Goal: Information Seeking & Learning: Learn about a topic

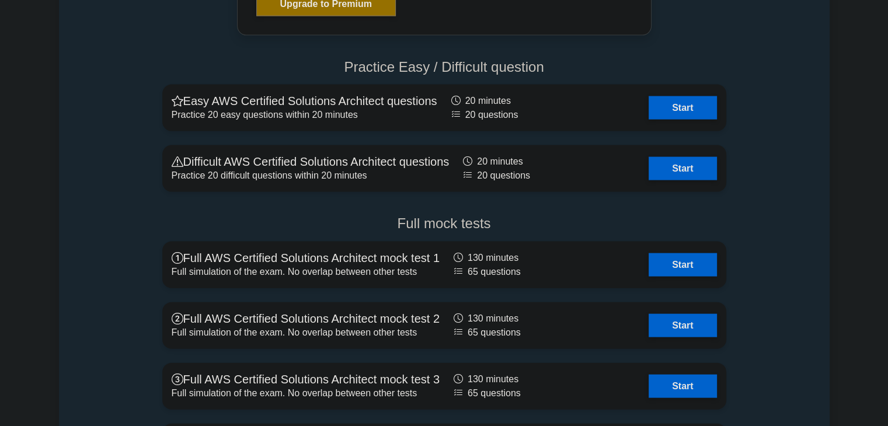
scroll to position [2570, 0]
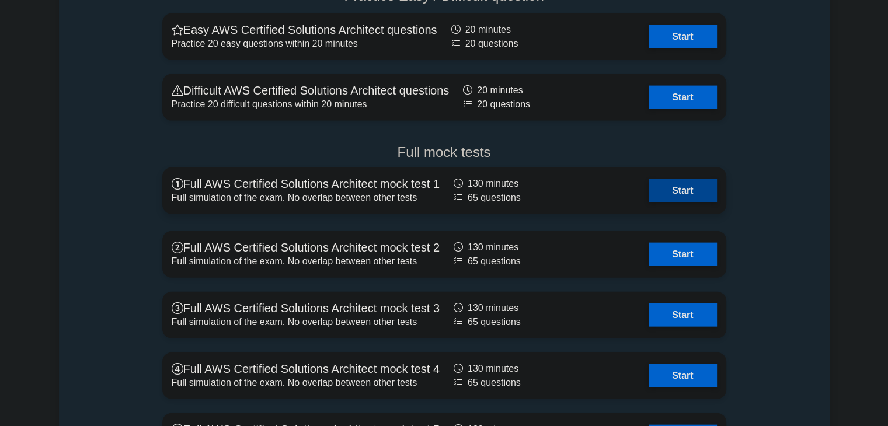
click at [664, 199] on link "Start" at bounding box center [683, 190] width 68 height 23
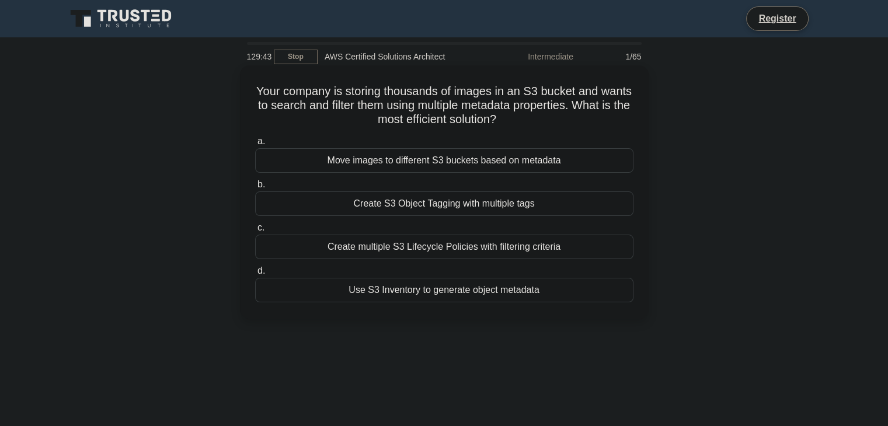
click at [359, 202] on div "Create S3 Object Tagging with multiple tags" at bounding box center [444, 204] width 378 height 25
click at [255, 189] on input "b. Create S3 Object Tagging with multiple tags" at bounding box center [255, 185] width 0 height 8
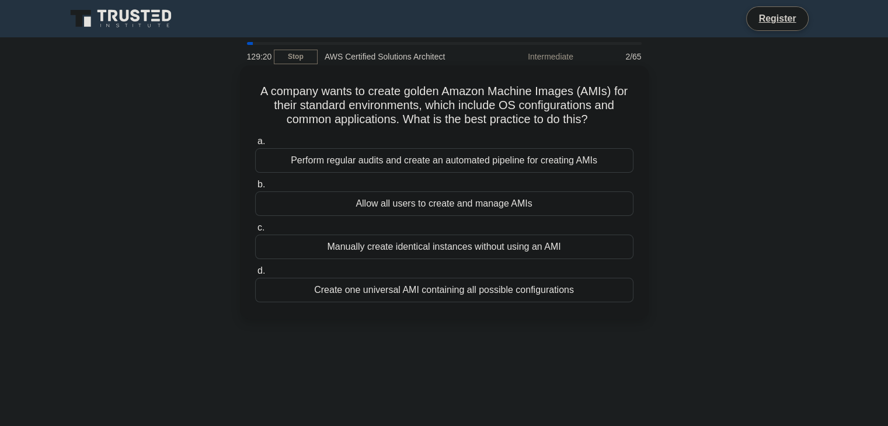
click at [420, 162] on div "Perform regular audits and create an automated pipeline for creating AMIs" at bounding box center [444, 160] width 378 height 25
click at [255, 145] on input "a. Perform regular audits and create an automated pipeline for creating AMIs" at bounding box center [255, 142] width 0 height 8
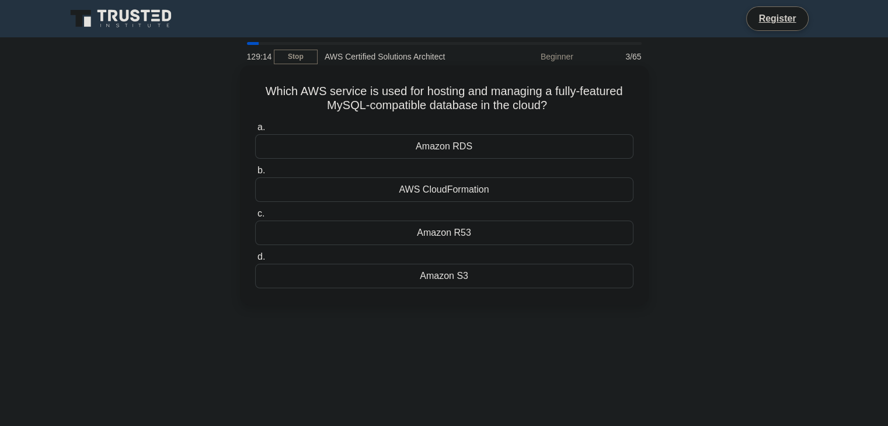
click at [502, 150] on div "Amazon RDS" at bounding box center [444, 146] width 378 height 25
click at [255, 131] on input "a. Amazon RDS" at bounding box center [255, 128] width 0 height 8
click at [477, 148] on div "Amazon RDS" at bounding box center [444, 146] width 378 height 25
click at [255, 131] on input "a. Amazon RDS" at bounding box center [255, 128] width 0 height 8
click at [487, 278] on div "Amazon DynamoDB" at bounding box center [444, 276] width 378 height 25
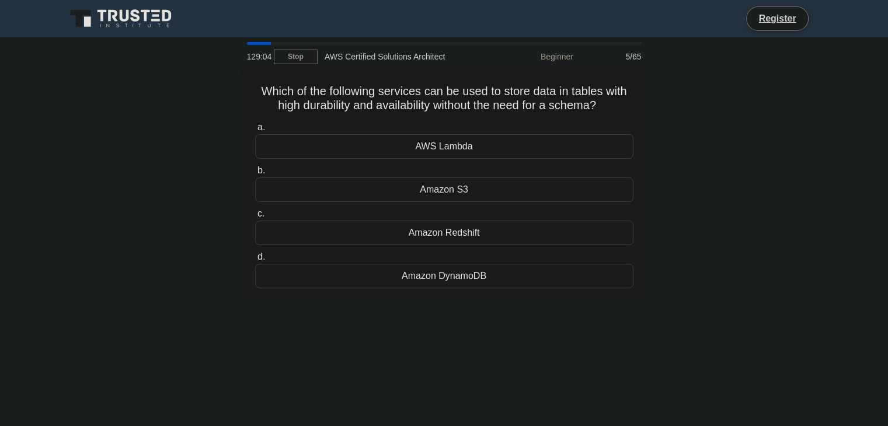
click at [255, 261] on input "d. Amazon DynamoDB" at bounding box center [255, 257] width 0 height 8
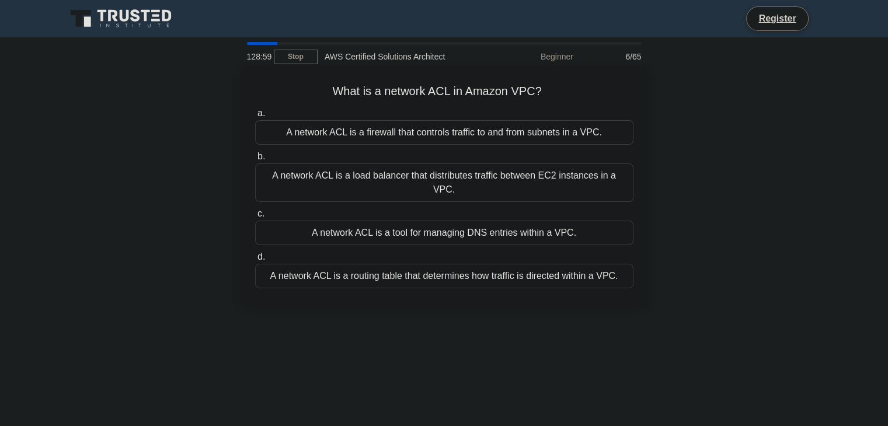
click at [404, 140] on div "A network ACL is a firewall that controls traffic to and from subnets in a VPC." at bounding box center [444, 132] width 378 height 25
click at [255, 117] on input "a. A network ACL is a firewall that controls traffic to and from subnets in a V…" at bounding box center [255, 114] width 0 height 8
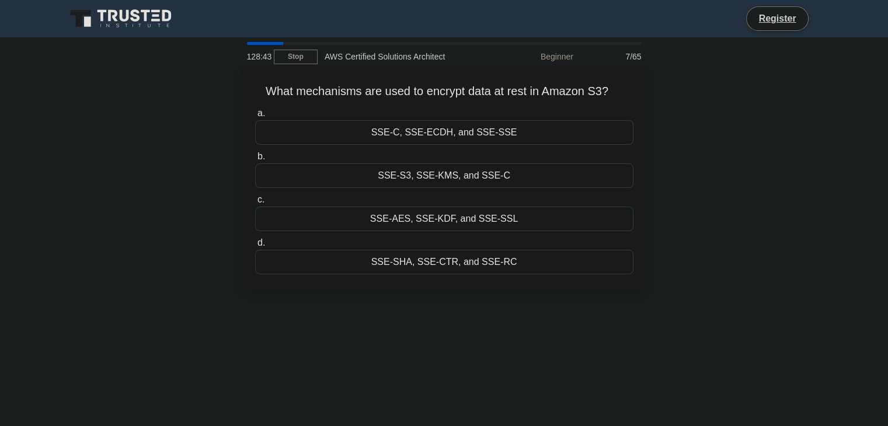
click at [475, 176] on div "SSE-S3, SSE-KMS, and SSE-C" at bounding box center [444, 176] width 378 height 25
click at [255, 161] on input "b. SSE-S3, SSE-KMS, and SSE-C" at bounding box center [255, 157] width 0 height 8
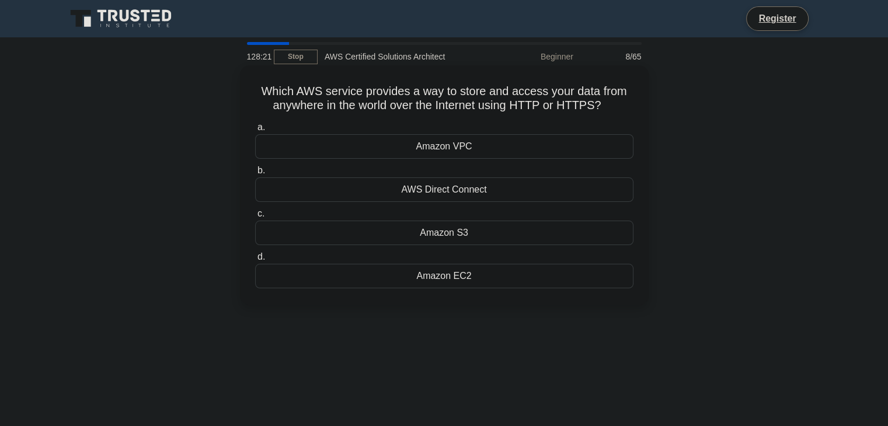
click at [495, 228] on div "Amazon S3" at bounding box center [444, 233] width 378 height 25
click at [255, 218] on input "c. Amazon S3" at bounding box center [255, 214] width 0 height 8
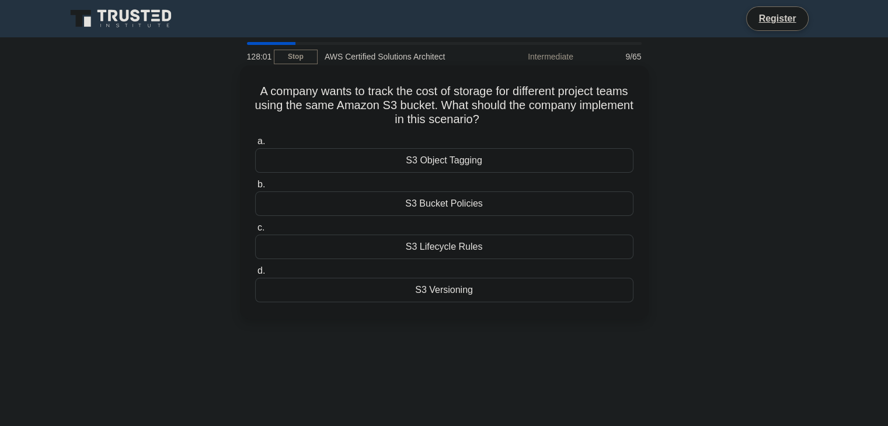
click at [495, 157] on div "S3 Object Tagging" at bounding box center [444, 160] width 378 height 25
click at [255, 145] on input "a. S3 Object Tagging" at bounding box center [255, 142] width 0 height 8
click at [482, 202] on div "Amazon S3" at bounding box center [444, 204] width 378 height 25
click at [255, 189] on input "b. Amazon S3" at bounding box center [255, 185] width 0 height 8
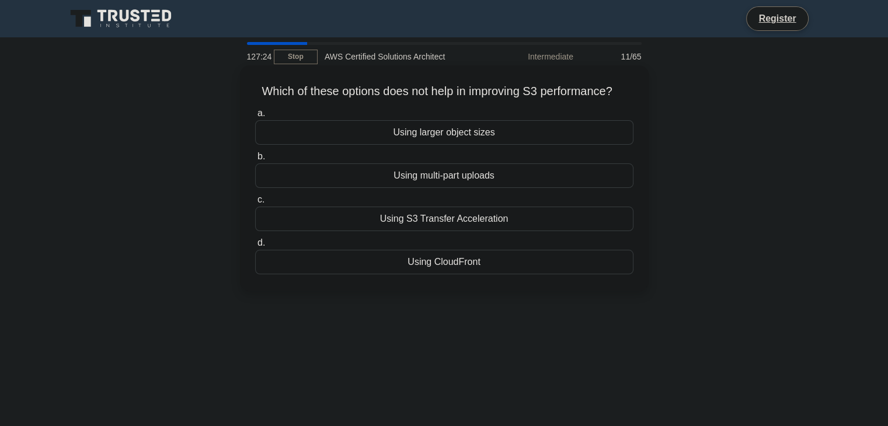
click at [571, 130] on div "Using larger object sizes" at bounding box center [444, 132] width 378 height 25
click at [255, 117] on input "a. Using larger object sizes" at bounding box center [255, 114] width 0 height 8
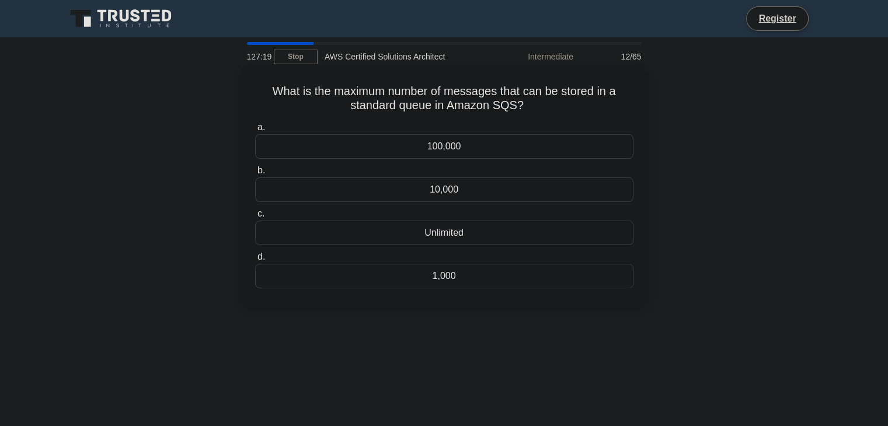
click at [475, 185] on div "10,000" at bounding box center [444, 190] width 378 height 25
click at [255, 175] on input "b. 10,000" at bounding box center [255, 171] width 0 height 8
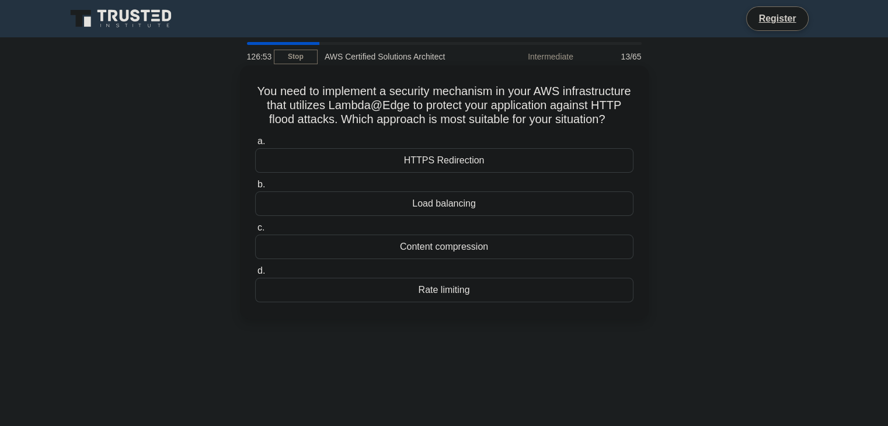
click at [472, 303] on div "Rate limiting" at bounding box center [444, 290] width 378 height 25
click at [255, 275] on input "d. Rate limiting" at bounding box center [255, 272] width 0 height 8
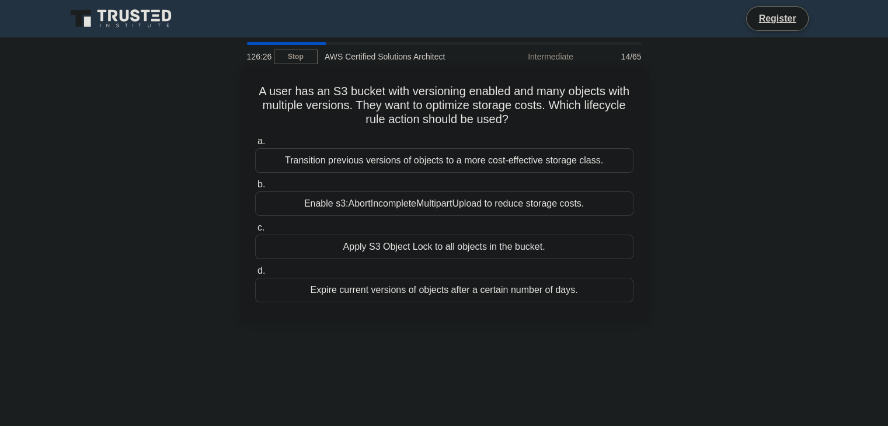
click at [496, 161] on div "Transition previous versions of objects to a more cost-effective storage class." at bounding box center [444, 160] width 378 height 25
click at [255, 145] on input "a. Transition previous versions of objects to a more cost-effective storage cla…" at bounding box center [255, 142] width 0 height 8
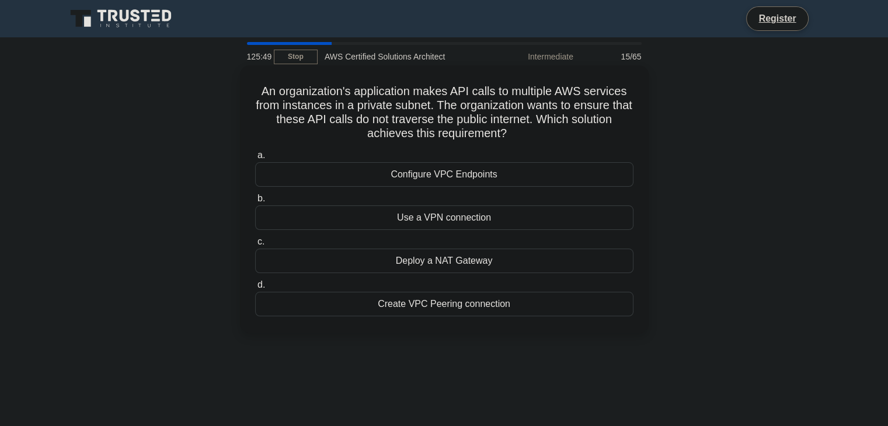
click at [533, 171] on div "Configure VPC Endpoints" at bounding box center [444, 174] width 378 height 25
click at [255, 159] on input "a. Configure VPC Endpoints" at bounding box center [255, 156] width 0 height 8
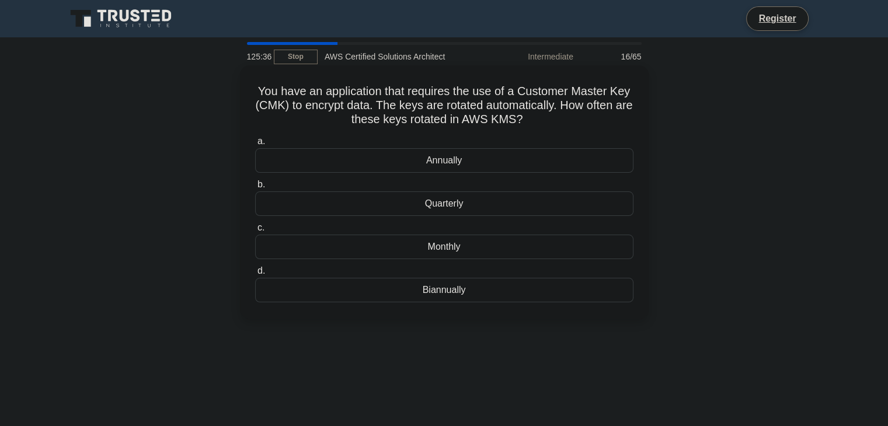
click at [444, 205] on div "Quarterly" at bounding box center [444, 204] width 378 height 25
click at [255, 189] on input "b. Quarterly" at bounding box center [255, 185] width 0 height 8
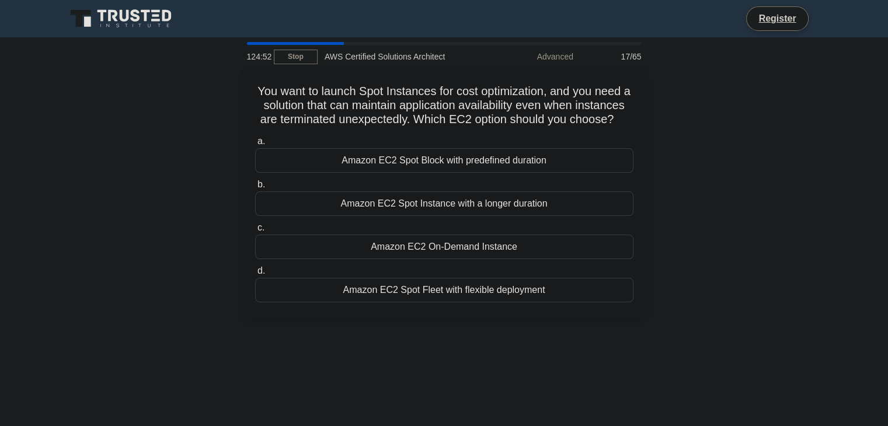
click at [405, 303] on div "Amazon EC2 Spot Fleet with flexible deployment" at bounding box center [444, 290] width 378 height 25
click at [255, 275] on input "d. Amazon EC2 Spot Fleet with flexible deployment" at bounding box center [255, 272] width 0 height 8
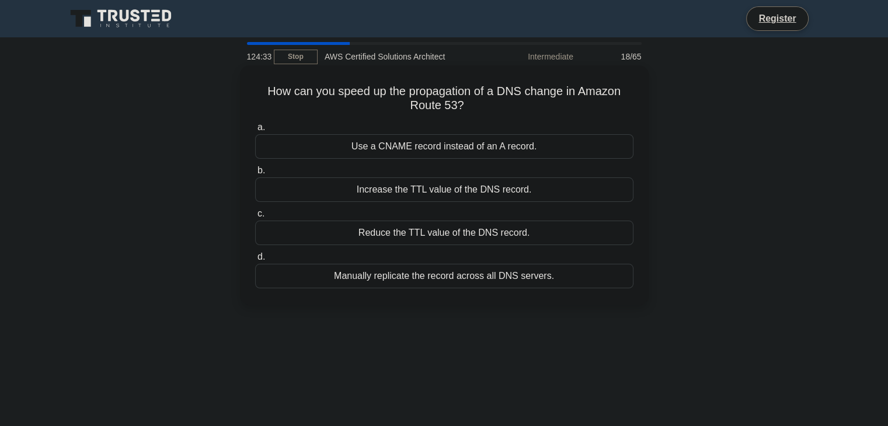
click at [514, 237] on div "Reduce the TTL value of the DNS record." at bounding box center [444, 233] width 378 height 25
click at [255, 218] on input "c. Reduce the TTL value of the DNS record." at bounding box center [255, 214] width 0 height 8
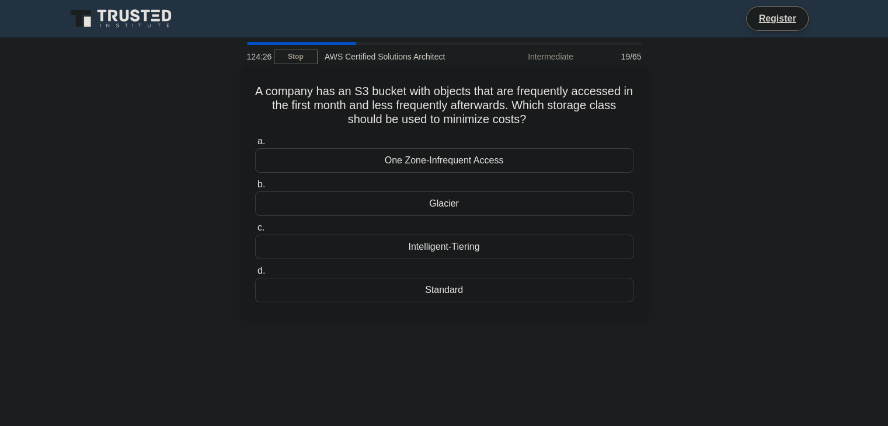
click at [468, 247] on div "Intelligent-Tiering" at bounding box center [444, 247] width 378 height 25
click at [255, 232] on input "c. Intelligent-Tiering" at bounding box center [255, 228] width 0 height 8
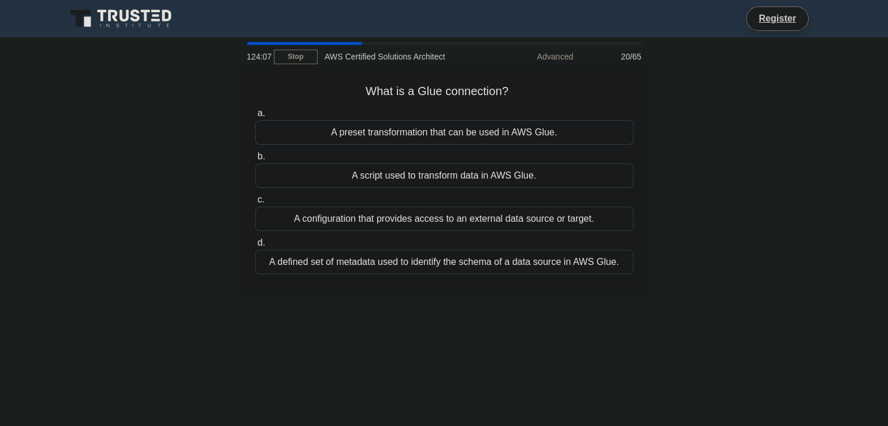
click at [461, 221] on div "A configuration that provides access to an external data source or target." at bounding box center [444, 219] width 378 height 25
click at [255, 204] on input "c. A configuration that provides access to an external data source or target." at bounding box center [255, 200] width 0 height 8
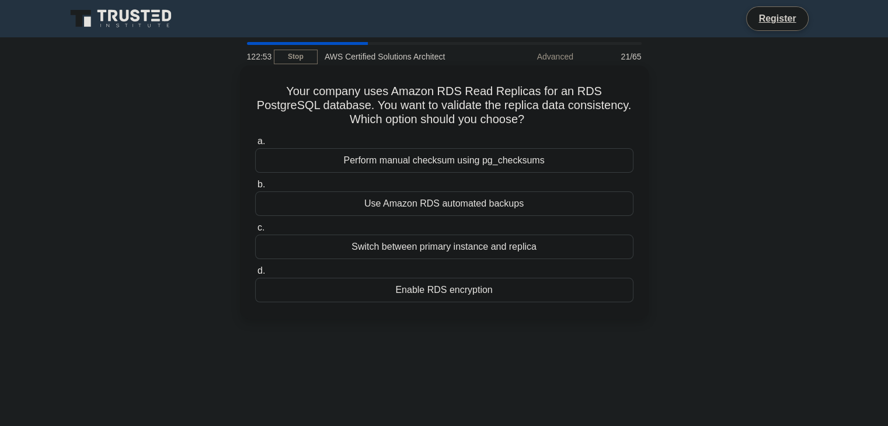
click at [467, 292] on div "Enable RDS encryption" at bounding box center [444, 290] width 378 height 25
click at [255, 275] on input "d. Enable RDS encryption" at bounding box center [255, 272] width 0 height 8
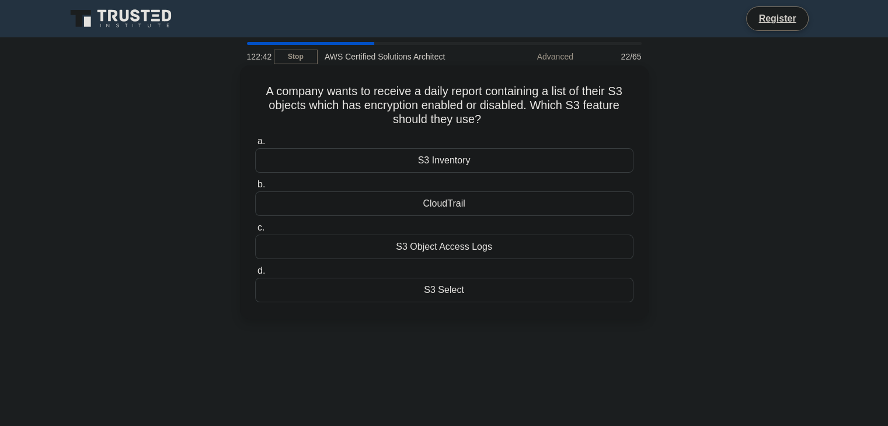
click at [498, 162] on div "S3 Inventory" at bounding box center [444, 160] width 378 height 25
click at [255, 145] on input "a. S3 Inventory" at bounding box center [255, 142] width 0 height 8
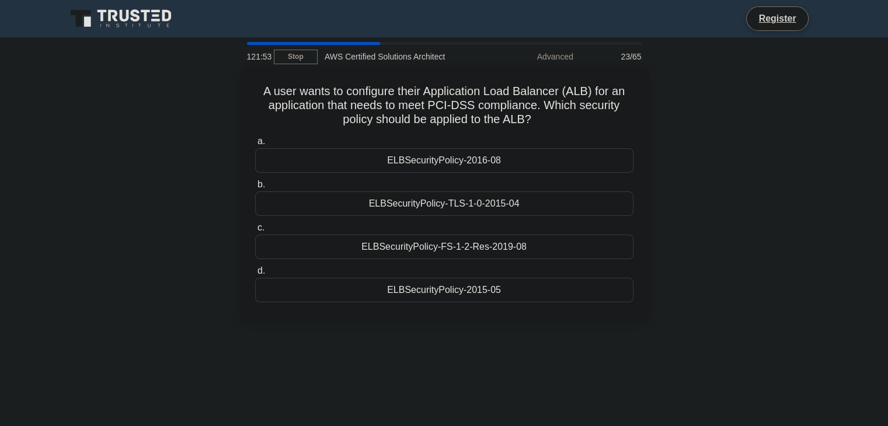
click at [499, 288] on div "ELBSecurityPolicy-2015-05" at bounding box center [444, 290] width 378 height 25
click at [255, 275] on input "d. ELBSecurityPolicy-2015-05" at bounding box center [255, 272] width 0 height 8
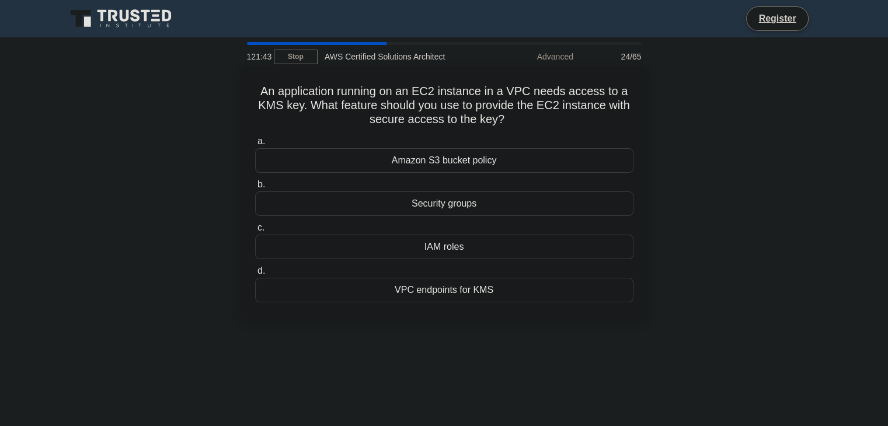
click at [484, 244] on div "IAM roles" at bounding box center [444, 247] width 378 height 25
click at [255, 232] on input "c. IAM roles" at bounding box center [255, 228] width 0 height 8
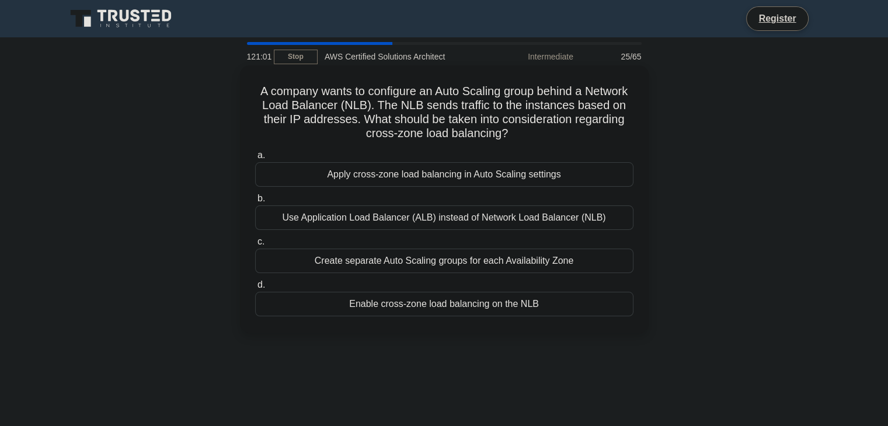
click at [471, 305] on div "Enable cross-zone load balancing on the NLB" at bounding box center [444, 304] width 378 height 25
click at [255, 289] on input "d. Enable cross-zone load balancing on the NLB" at bounding box center [255, 286] width 0 height 8
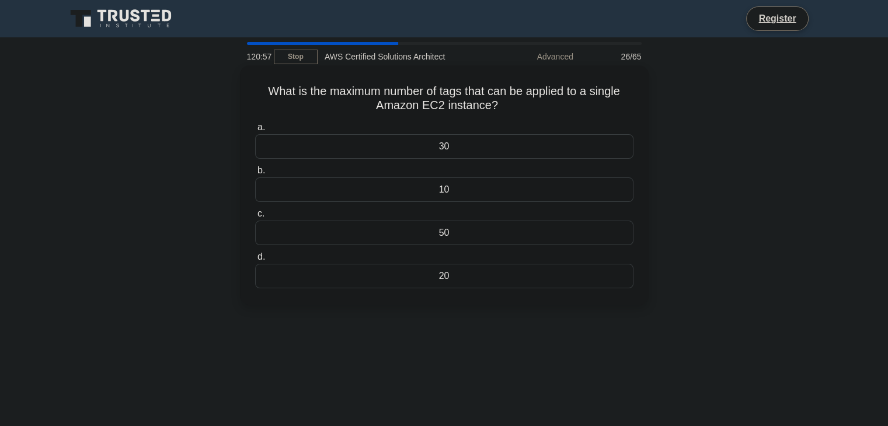
drag, startPoint x: 265, startPoint y: 90, endPoint x: 518, endPoint y: 103, distance: 253.3
click at [518, 103] on h5 "What is the maximum number of tags that can be applied to a single Amazon EC2 i…" at bounding box center [444, 98] width 381 height 29
copy h5 "What is the maximum number of tags that can be applied to a single Amazon EC2 i…"
click at [464, 238] on div "50" at bounding box center [444, 233] width 378 height 25
click at [255, 218] on input "c. 50" at bounding box center [255, 214] width 0 height 8
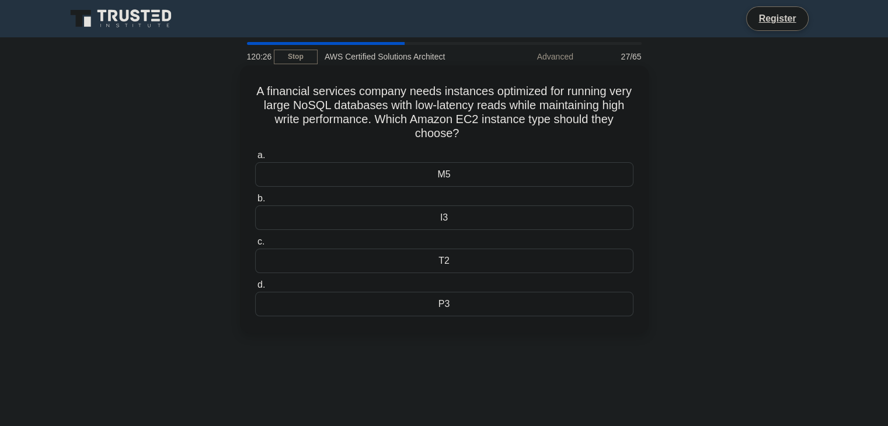
click at [480, 211] on div "I3" at bounding box center [444, 218] width 378 height 25
click at [255, 203] on input "b. I3" at bounding box center [255, 199] width 0 height 8
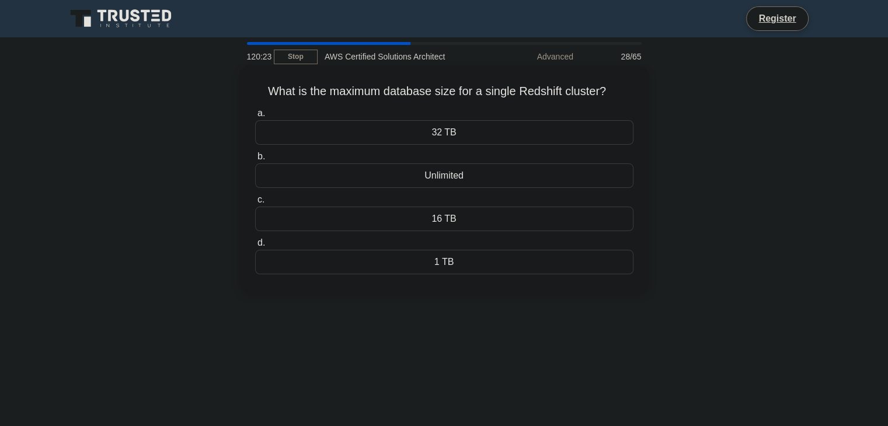
drag, startPoint x: 257, startPoint y: 96, endPoint x: 635, endPoint y: 95, distance: 377.9
click at [635, 95] on div "What is the maximum database size for a single Redshift cluster? .spinner_0XTQ{…" at bounding box center [445, 178] width 400 height 216
copy h5 "What is the maximum database size for a single Redshift cluster?"
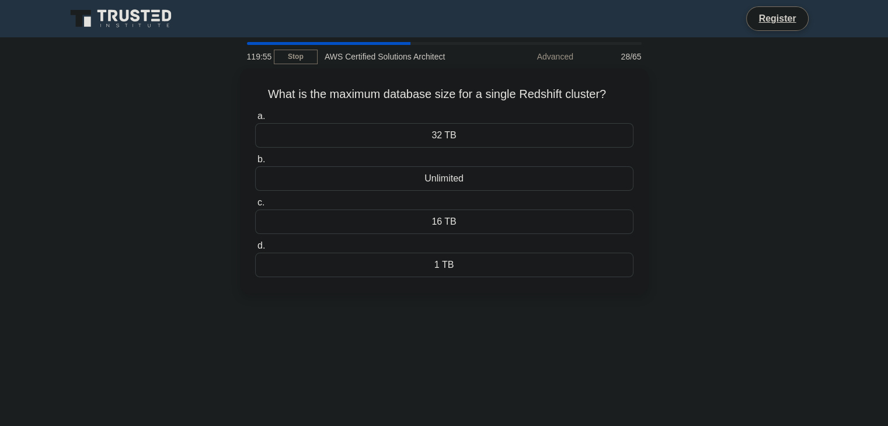
click at [773, 231] on div "What is the maximum database size for a single Redshift cluster? .spinner_0XTQ{…" at bounding box center [444, 187] width 771 height 239
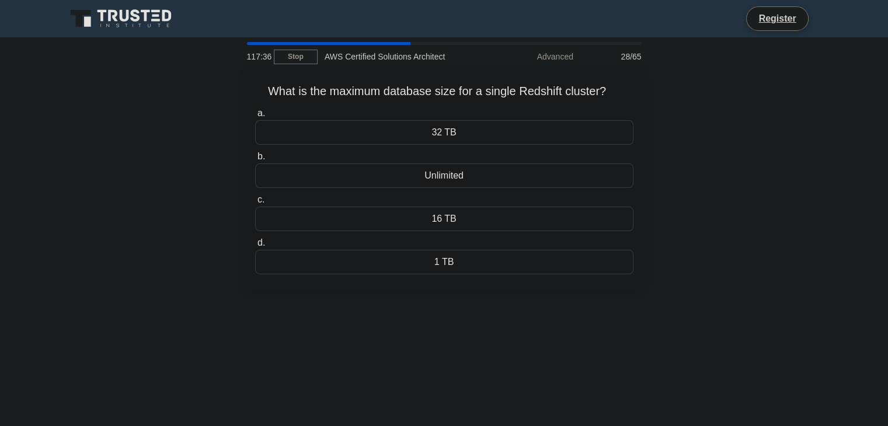
click at [435, 169] on div "Unlimited" at bounding box center [444, 176] width 378 height 25
click at [255, 161] on input "b. Unlimited" at bounding box center [255, 157] width 0 height 8
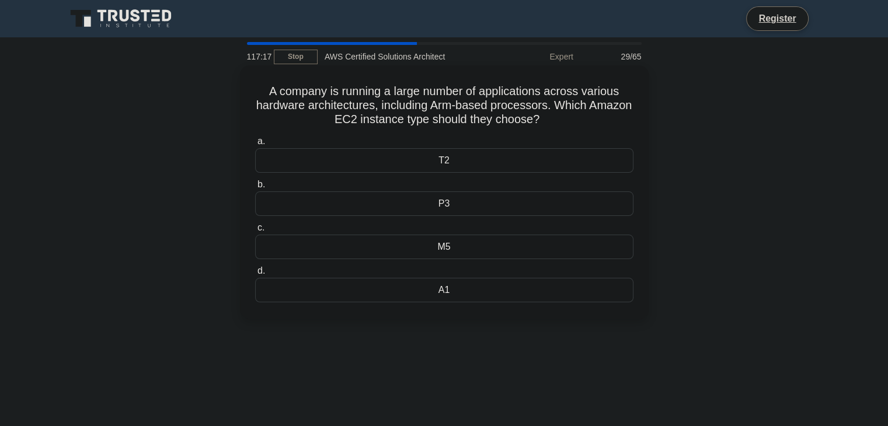
drag, startPoint x: 273, startPoint y: 87, endPoint x: 577, endPoint y: 122, distance: 305.7
click at [577, 122] on div "A company is running a large number of applications across various hardware arc…" at bounding box center [445, 192] width 400 height 244
copy h5 "A company is running a large number of applications across various hardware arc…"
click at [507, 289] on div "A1" at bounding box center [444, 290] width 378 height 25
click at [255, 275] on input "d. A1" at bounding box center [255, 272] width 0 height 8
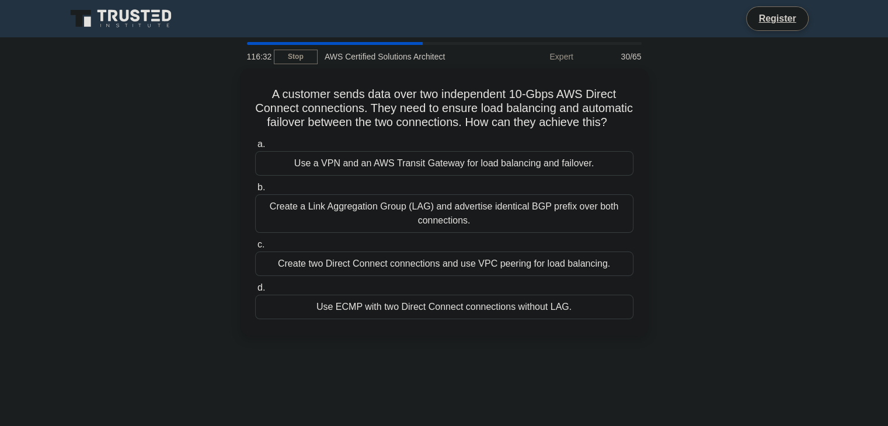
click at [694, 183] on div "A customer sends data over two independent 10-Gbps AWS Direct Connect connectio…" at bounding box center [444, 209] width 771 height 282
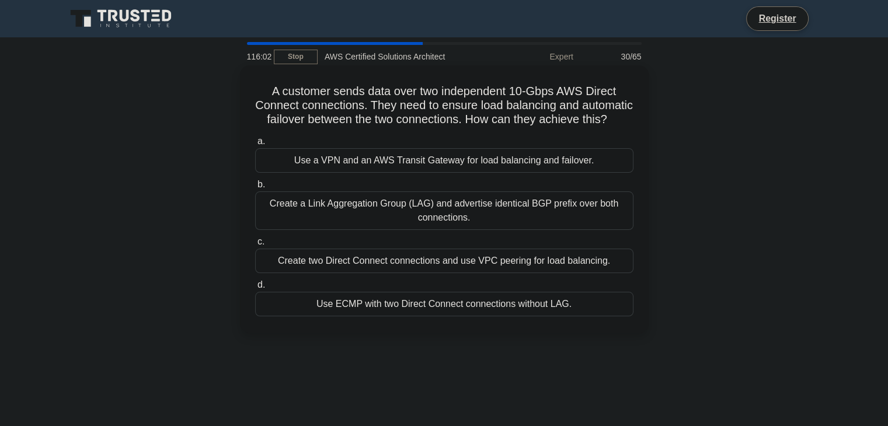
drag, startPoint x: 266, startPoint y: 89, endPoint x: 480, endPoint y: 137, distance: 219.1
click at [480, 127] on h5 "A customer sends data over two independent 10-Gbps AWS Direct Connect connectio…" at bounding box center [444, 105] width 381 height 43
copy h5 "A customer sends data over two independent 10-Gbps AWS Direct Connect connectio…"
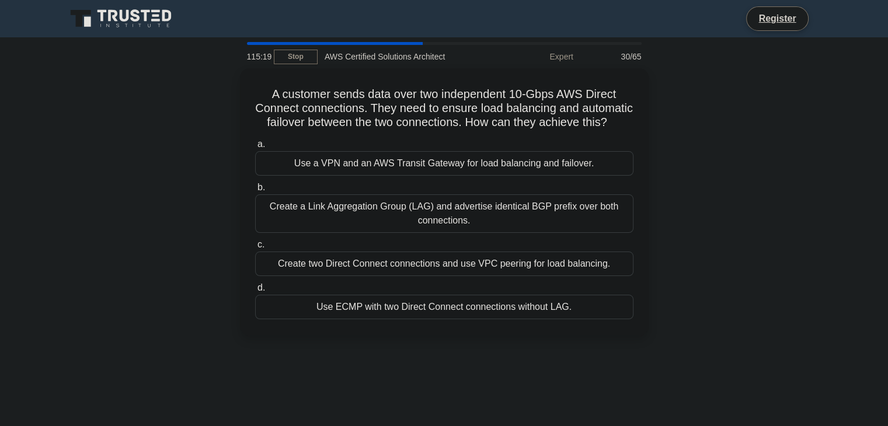
click at [806, 217] on div "A customer sends data over two independent 10-Gbps AWS Direct Connect connectio…" at bounding box center [444, 209] width 771 height 282
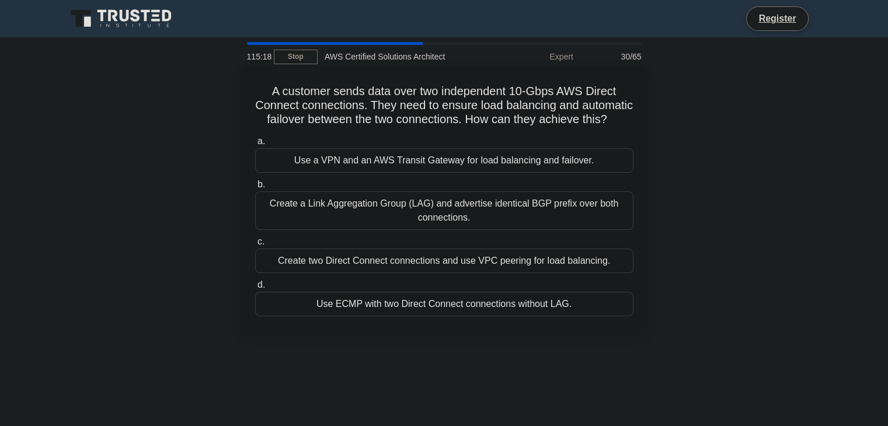
click at [549, 273] on div "Create two Direct Connect connections and use VPC peering for load balancing." at bounding box center [444, 261] width 378 height 25
click at [255, 246] on input "c. Create two Direct Connect connections and use VPC peering for load balancing." at bounding box center [255, 242] width 0 height 8
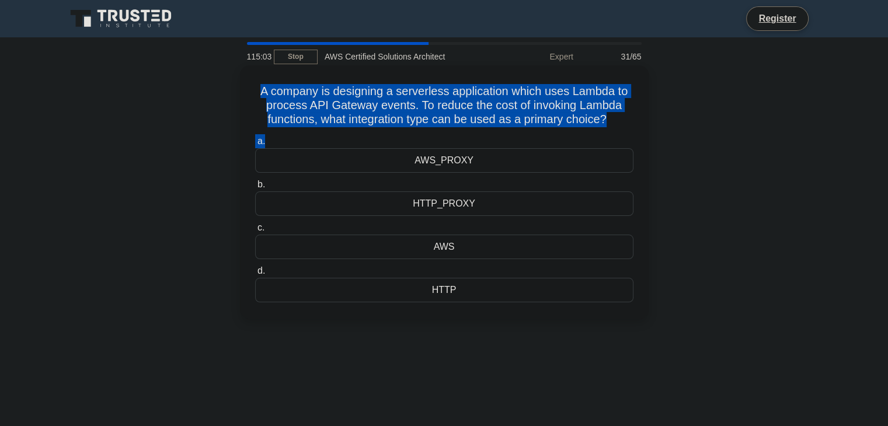
drag, startPoint x: 259, startPoint y: 91, endPoint x: 640, endPoint y: 132, distance: 383.6
click at [640, 132] on div "A company is designing a serverless application which uses Lambda to process AP…" at bounding box center [445, 192] width 400 height 244
drag, startPoint x: 635, startPoint y: 130, endPoint x: 251, endPoint y: 91, distance: 386.9
click at [251, 91] on div "A company is designing a serverless application which uses Lambda to process AP…" at bounding box center [445, 192] width 400 height 244
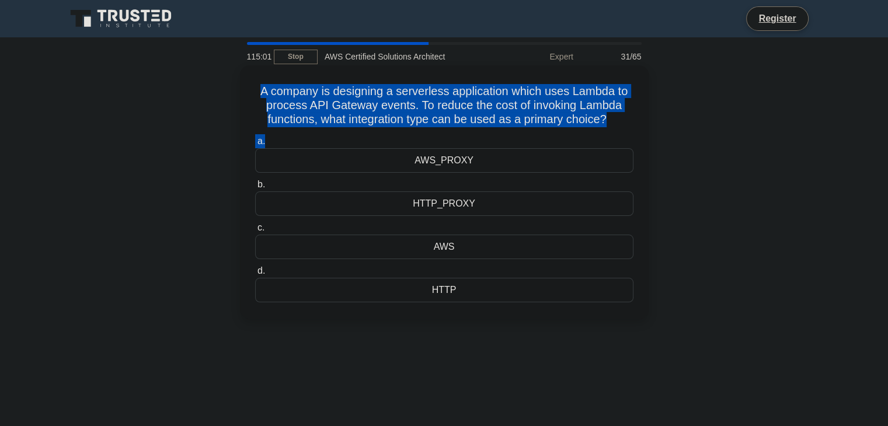
copy div "A company is designing a serverless application which uses Lambda to process AP…"
click at [252, 91] on div "A company is designing a serverless application which uses Lambda to process AP…" at bounding box center [445, 192] width 400 height 244
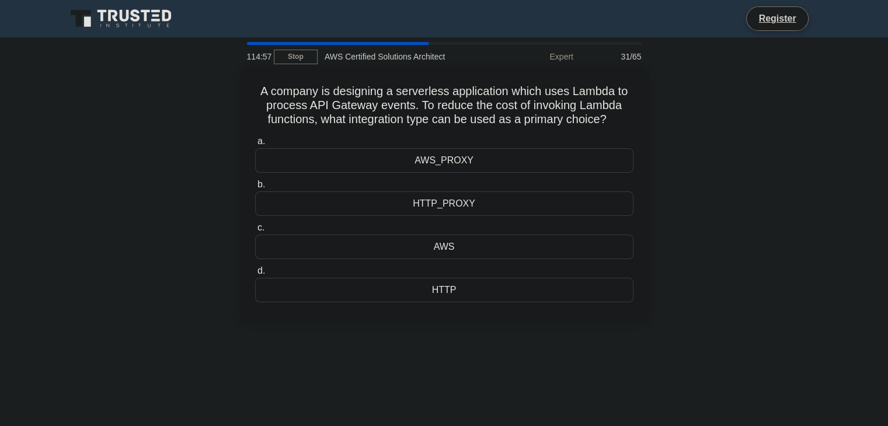
copy h5 "A company is designing a serverless application which uses Lambda to process AP…"
drag, startPoint x: 252, startPoint y: 91, endPoint x: 615, endPoint y: 118, distance: 363.7
click at [615, 118] on div "A company is designing a serverless application which uses Lambda to process AP…" at bounding box center [445, 192] width 400 height 244
click at [430, 161] on div "AWS_PROXY" at bounding box center [444, 160] width 378 height 25
click at [255, 145] on input "a. AWS_PROXY" at bounding box center [255, 142] width 0 height 8
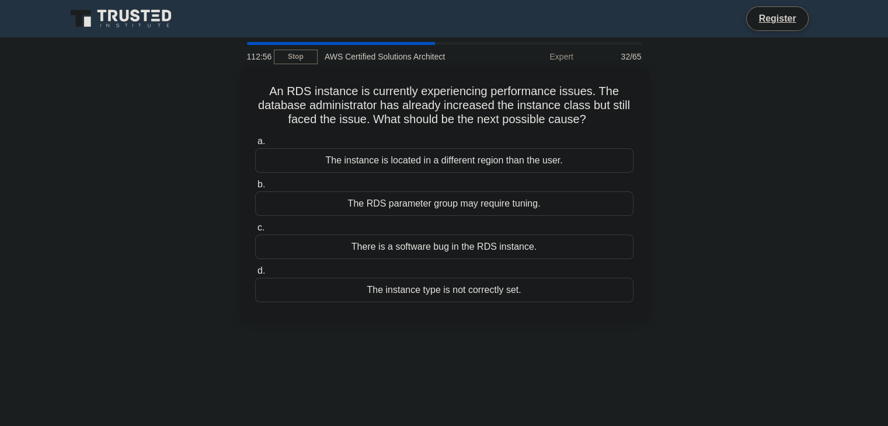
click at [433, 168] on div "The instance is located in a different region than the user." at bounding box center [444, 160] width 378 height 25
click at [255, 145] on input "a. The instance is located in a different region than the user." at bounding box center [255, 142] width 0 height 8
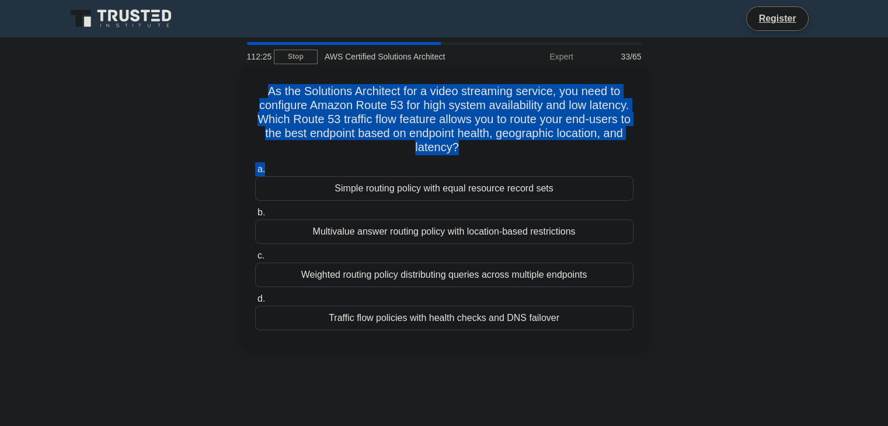
drag, startPoint x: 263, startPoint y: 86, endPoint x: 612, endPoint y: 162, distance: 356.9
click at [612, 162] on div "As the Solutions Architect for a video streaming service, you need to configure…" at bounding box center [445, 206] width 400 height 272
click at [554, 140] on h5 "As the Solutions Architect for a video streaming service, you need to configure…" at bounding box center [444, 119] width 381 height 71
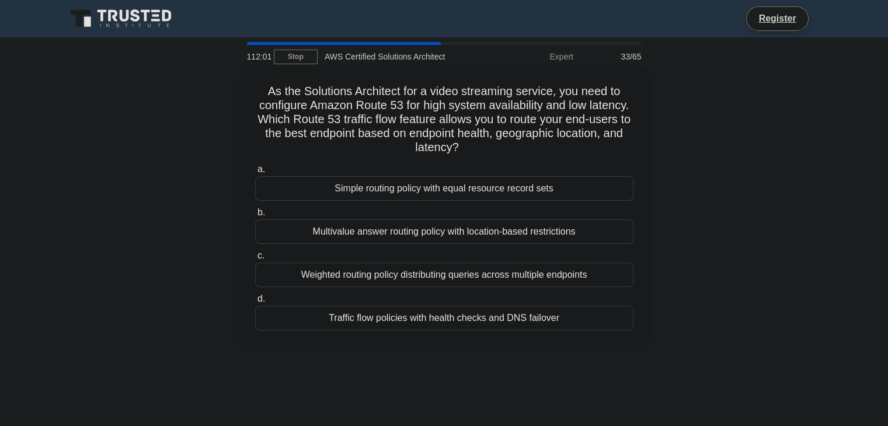
click at [502, 238] on div "Multivalue answer routing policy with location-based restrictions" at bounding box center [444, 232] width 378 height 25
click at [255, 217] on input "b. Multivalue answer routing policy with location-based restrictions" at bounding box center [255, 213] width 0 height 8
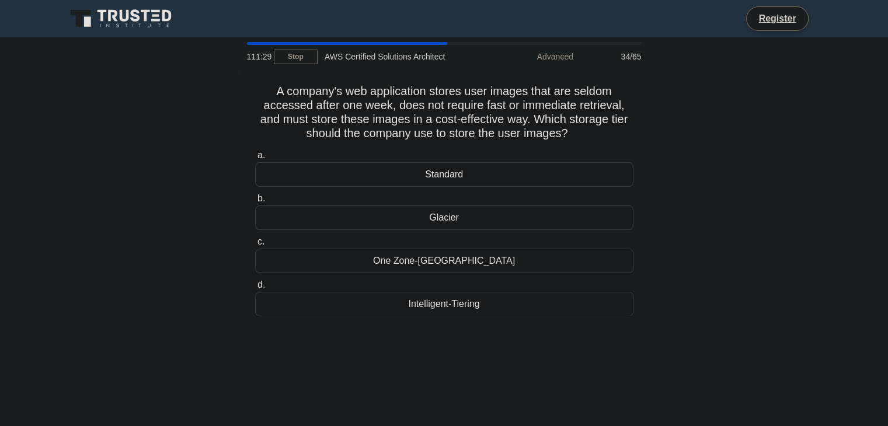
click at [430, 225] on div "Glacier" at bounding box center [444, 218] width 378 height 25
click at [255, 203] on input "b. Glacier" at bounding box center [255, 199] width 0 height 8
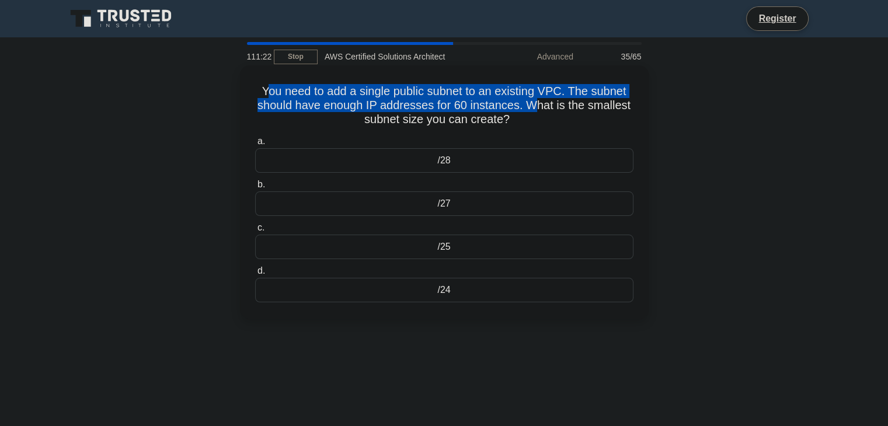
drag, startPoint x: 319, startPoint y: 91, endPoint x: 539, endPoint y: 110, distance: 221.1
click at [539, 110] on h5 "You need to add a single public subnet to an existing VPC. The subnet should ha…" at bounding box center [444, 105] width 381 height 43
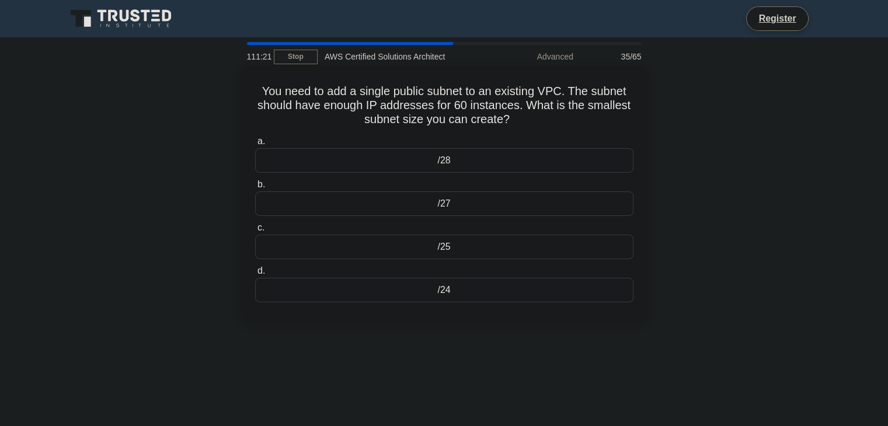
click at [533, 124] on h5 "You need to add a single public subnet to an existing VPC. The subnet should ha…" at bounding box center [444, 105] width 381 height 43
drag, startPoint x: 491, startPoint y: 120, endPoint x: 246, endPoint y: 93, distance: 246.1
click at [246, 93] on div "You need to add a single public subnet to an existing VPC. The subnet should ha…" at bounding box center [445, 192] width 400 height 244
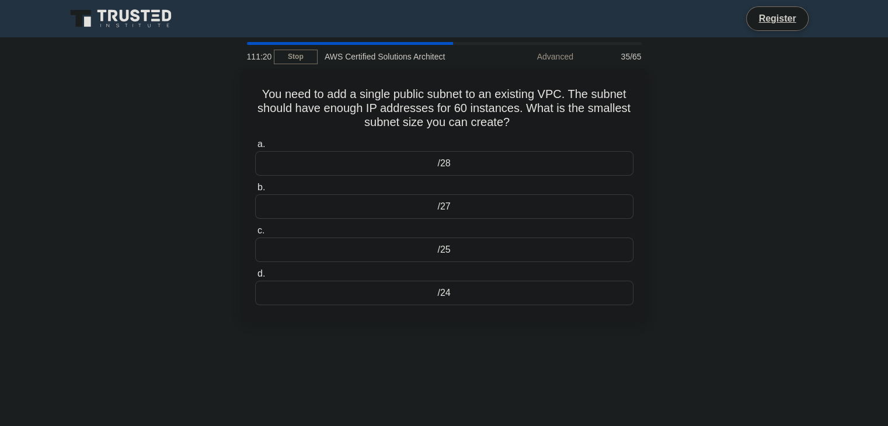
copy h5 "You need to add a single public subnet to an existing VPC. The subnet should ha…"
click at [679, 173] on div "You need to add a single public subnet to an existing VPC. The subnet should ha…" at bounding box center [444, 202] width 771 height 268
drag, startPoint x: 517, startPoint y: 290, endPoint x: 700, endPoint y: 180, distance: 212.8
click at [701, 182] on div "You need to add a single public subnet to an existing VPC. The subnet should ha…" at bounding box center [444, 202] width 771 height 268
click at [692, 179] on div "You need to add a single public subnet to an existing VPC. The subnet should ha…" at bounding box center [444, 202] width 771 height 268
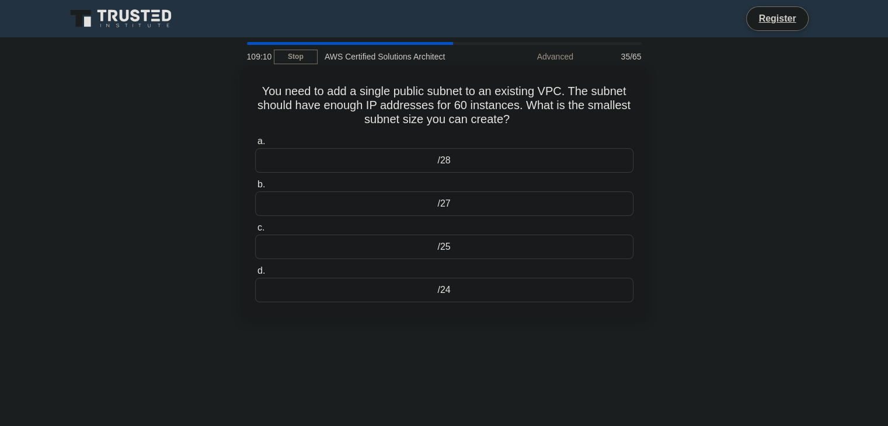
click at [479, 281] on div "/24" at bounding box center [444, 290] width 378 height 25
click at [255, 275] on input "d. /24" at bounding box center [255, 272] width 0 height 8
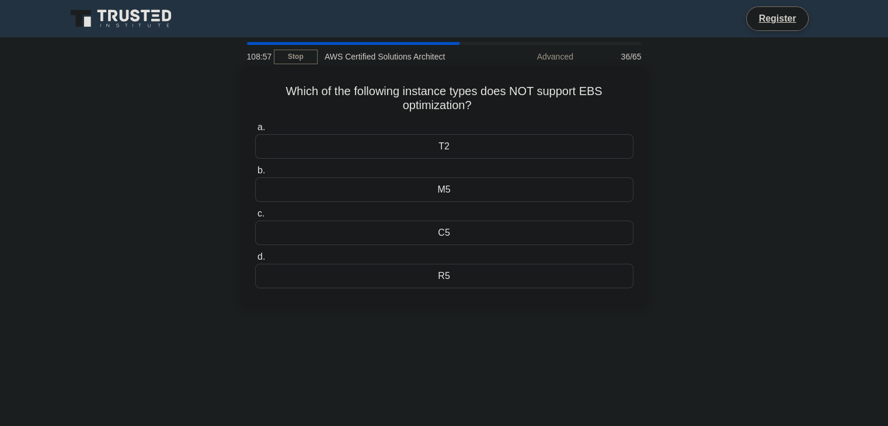
drag, startPoint x: 287, startPoint y: 90, endPoint x: 484, endPoint y: 111, distance: 198.0
click at [484, 111] on h5 "Which of the following instance types does NOT support EBS optimization? .spinn…" at bounding box center [444, 98] width 381 height 29
copy h5 "Which of the following instance types does NOT support EBS optimization?"
click at [469, 151] on div "T2" at bounding box center [444, 146] width 378 height 25
click at [255, 131] on input "a. T2" at bounding box center [255, 128] width 0 height 8
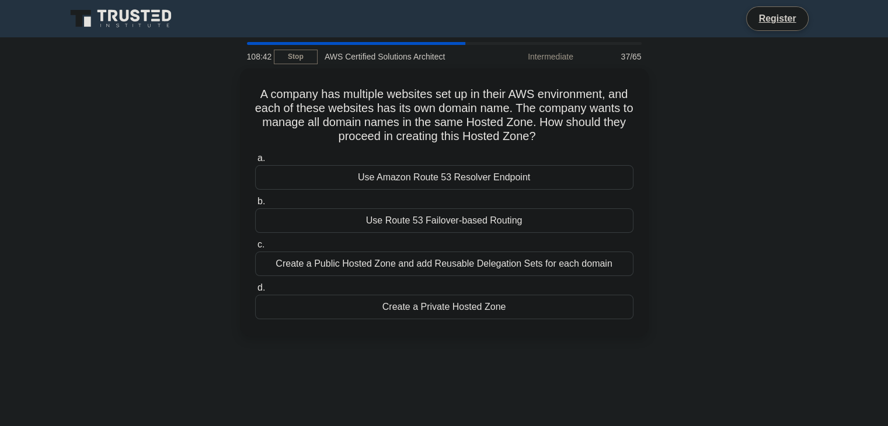
click at [21, 165] on main "108:42 Stop AWS Certified Solutions Architect Intermediate 37/65 A company has …" at bounding box center [444, 333] width 888 height 593
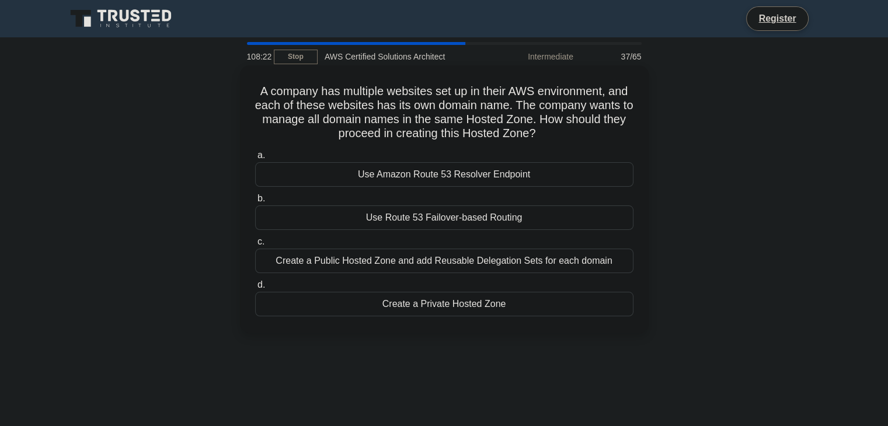
click at [412, 184] on div "Use Amazon Route 53 Resolver Endpoint" at bounding box center [444, 174] width 378 height 25
click at [255, 159] on input "a. Use Amazon Route 53 Resolver Endpoint" at bounding box center [255, 156] width 0 height 8
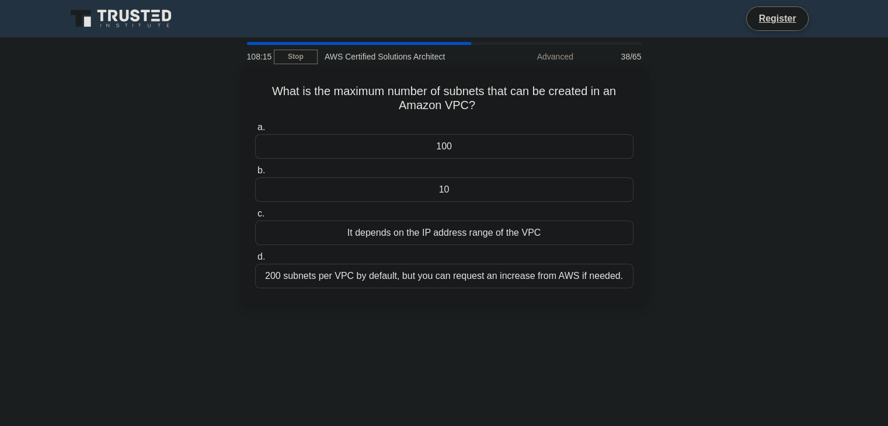
drag, startPoint x: 266, startPoint y: 90, endPoint x: 491, endPoint y: 110, distance: 225.8
click at [491, 110] on h5 "What is the maximum number of subnets that can be created in an Amazon VPC? .sp…" at bounding box center [444, 98] width 381 height 29
copy h5 "What is the maximum number of subnets that can be created in an Amazon VPC?"
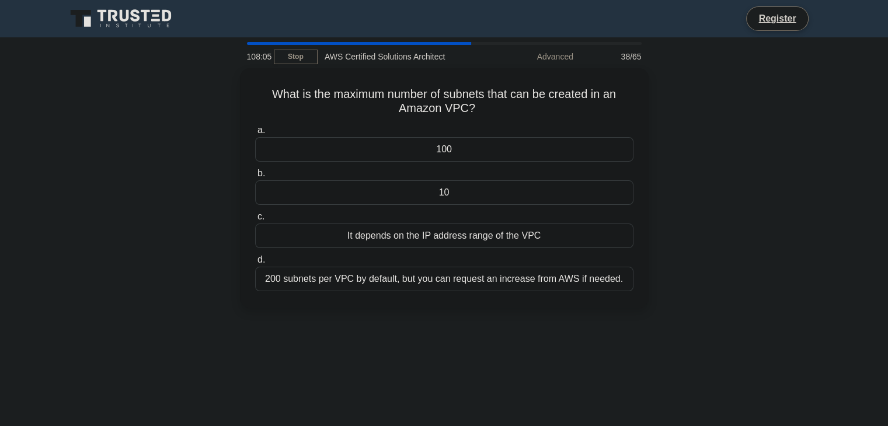
click at [703, 269] on div "What is the maximum number of subnets that can be created in an Amazon VPC? .sp…" at bounding box center [444, 194] width 771 height 253
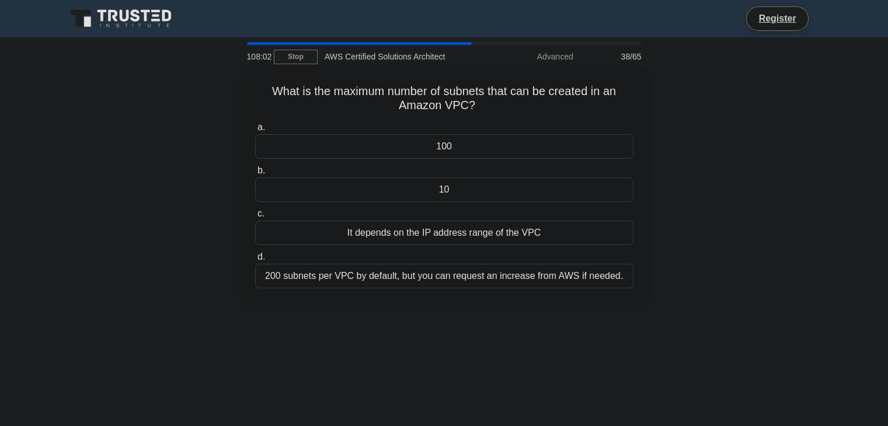
click at [577, 275] on div "200 subnets per VPC by default, but you can request an increase from AWS if nee…" at bounding box center [444, 276] width 378 height 25
click at [255, 261] on input "d. 200 subnets per VPC by default, but you can request an increase from AWS if …" at bounding box center [255, 257] width 0 height 8
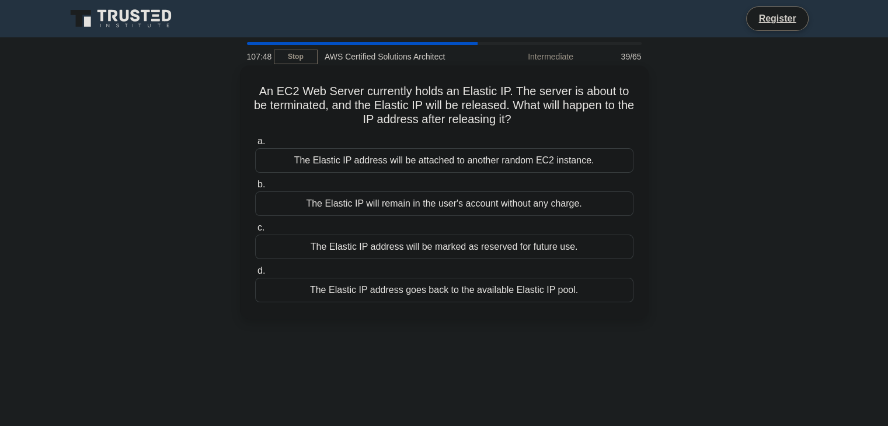
drag, startPoint x: 512, startPoint y: 121, endPoint x: 260, endPoint y: 93, distance: 252.7
click at [260, 93] on h5 "An EC2 Web Server currently holds an Elastic IP. The server is about to be term…" at bounding box center [444, 105] width 381 height 43
copy h5 "An EC2 Web Server currently holds an Elastic IP. The server is about to be term…"
click at [598, 284] on div "The Elastic IP address goes back to the available Elastic IP pool." at bounding box center [444, 290] width 378 height 25
click at [255, 275] on input "d. The Elastic IP address goes back to the available Elastic IP pool." at bounding box center [255, 272] width 0 height 8
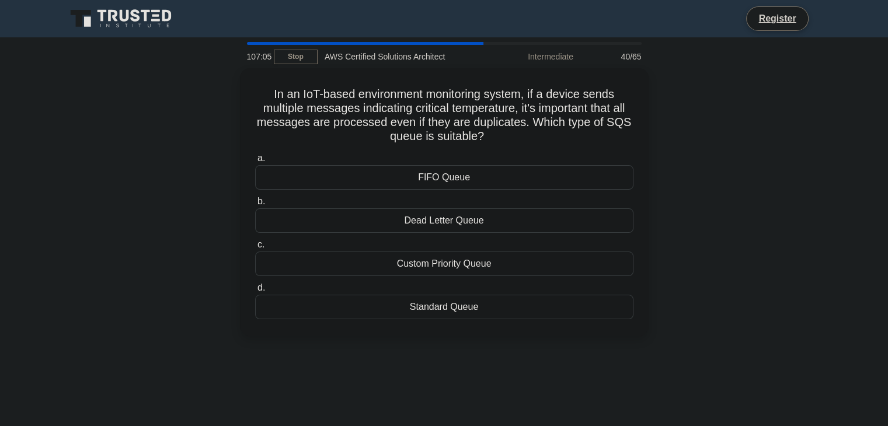
drag, startPoint x: 435, startPoint y: 305, endPoint x: 78, endPoint y: 227, distance: 364.7
click at [78, 226] on div "In an IoT-based environment monitoring system, if a device sends multiple messa…" at bounding box center [444, 209] width 771 height 282
click at [78, 227] on div "In an IoT-based environment monitoring system, if a device sends multiple messa…" at bounding box center [444, 209] width 771 height 282
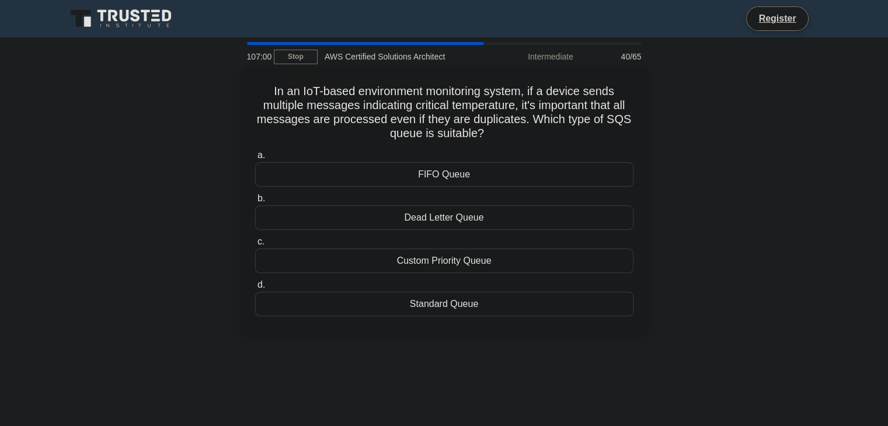
click at [409, 304] on div "Standard Queue" at bounding box center [444, 304] width 378 height 25
click at [255, 289] on input "d. Standard Queue" at bounding box center [255, 286] width 0 height 8
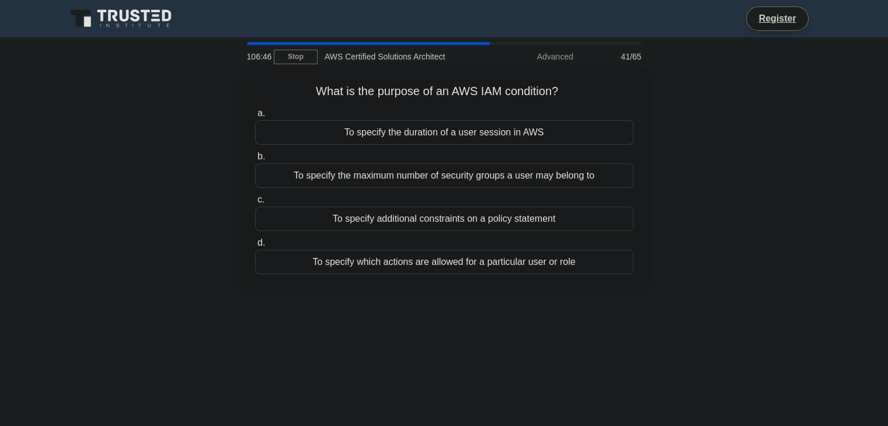
click at [392, 274] on div "To specify which actions are allowed for a particular user or role" at bounding box center [444, 262] width 378 height 25
click at [255, 247] on input "d. To specify which actions are allowed for a particular user or role" at bounding box center [255, 243] width 0 height 8
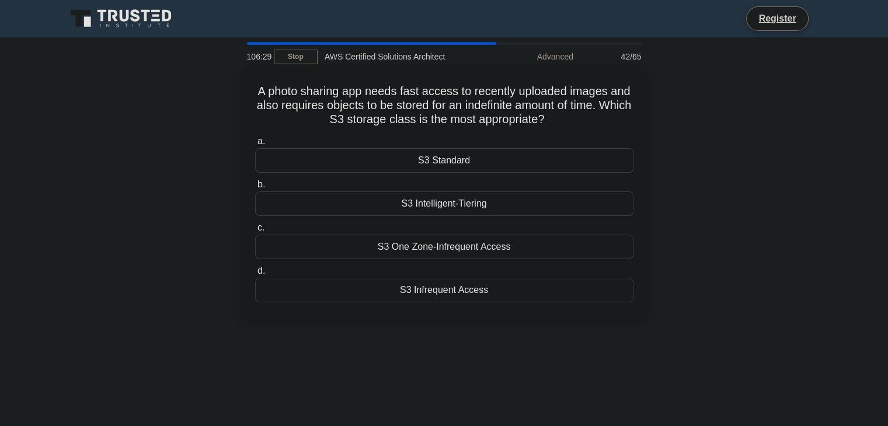
click at [514, 157] on div "S3 Standard" at bounding box center [444, 160] width 378 height 25
click at [255, 145] on input "a. S3 Standard" at bounding box center [255, 142] width 0 height 8
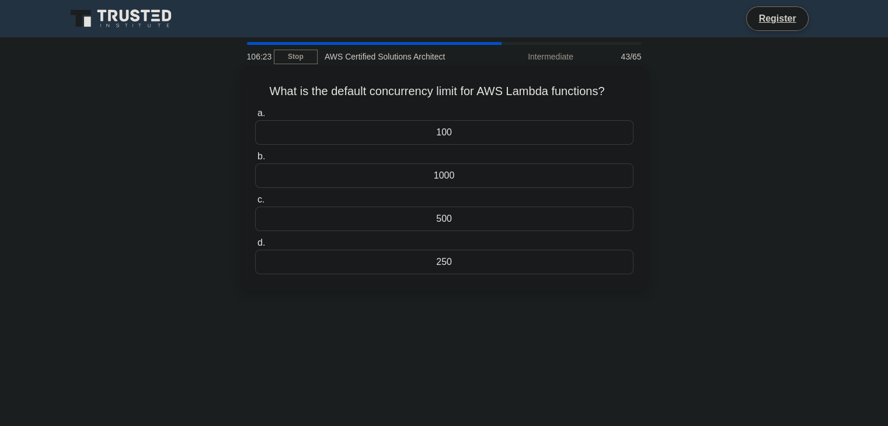
drag, startPoint x: 255, startPoint y: 92, endPoint x: 641, endPoint y: 92, distance: 386.1
click at [641, 92] on div "What is the default concurrency limit for AWS Lambda functions? .spinner_0XTQ{t…" at bounding box center [445, 178] width 400 height 216
click at [496, 169] on div "1000" at bounding box center [444, 176] width 378 height 25
click at [255, 161] on input "b. 1000" at bounding box center [255, 157] width 0 height 8
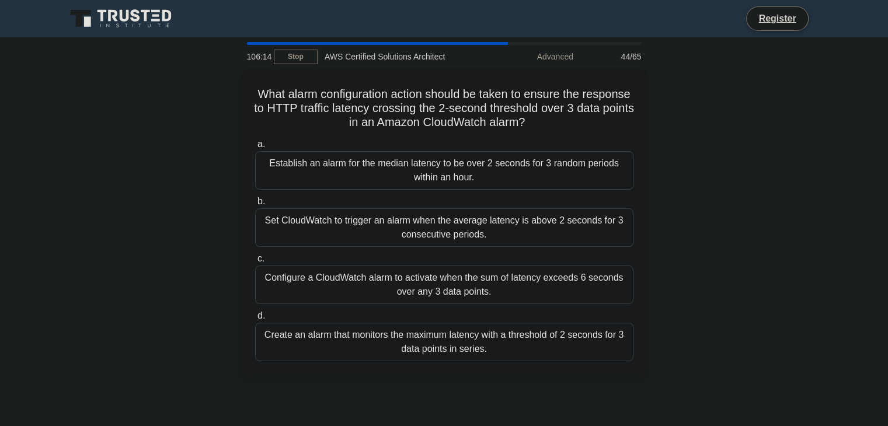
click at [138, 133] on div "What alarm configuration action should be taken to ensure the response to HTTP …" at bounding box center [444, 230] width 771 height 324
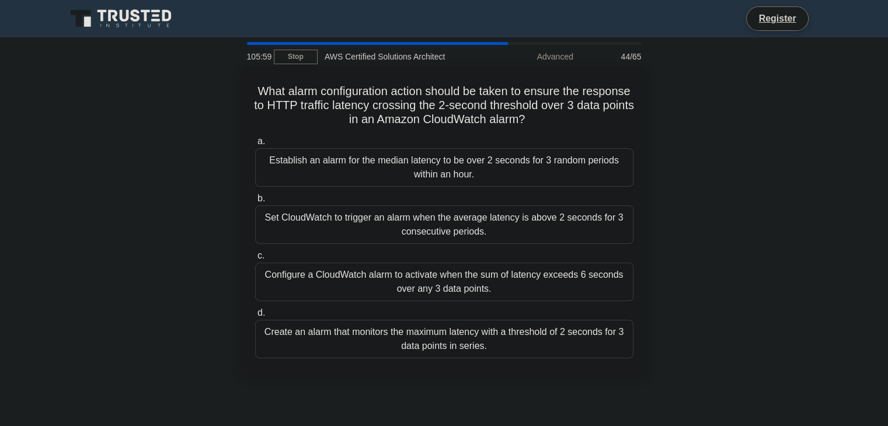
drag, startPoint x: 270, startPoint y: 95, endPoint x: 603, endPoint y: 123, distance: 334.7
click at [603, 123] on h5 "What alarm configuration action should be taken to ensure the response to HTTP …" at bounding box center [444, 105] width 381 height 43
drag, startPoint x: 275, startPoint y: 96, endPoint x: 629, endPoint y: 120, distance: 355.3
click at [629, 120] on h5 "What alarm configuration action should be taken to ensure the response to HTTP …" at bounding box center [444, 105] width 381 height 43
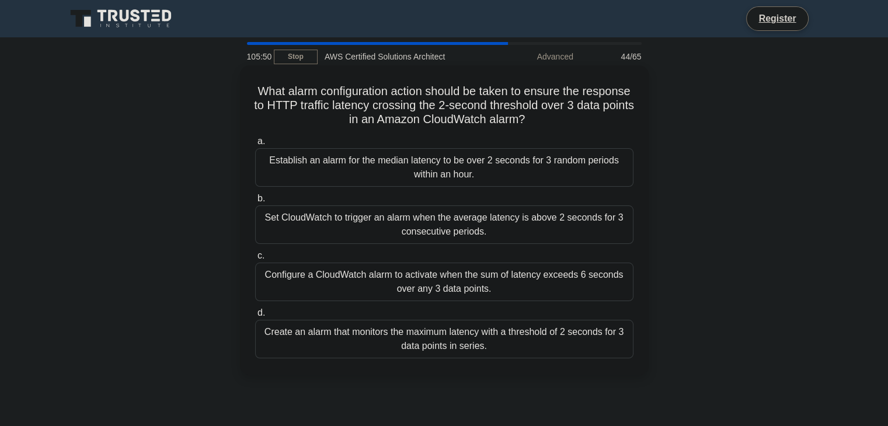
click at [629, 120] on h5 "What alarm configuration action should be taken to ensure the response to HTTP …" at bounding box center [444, 105] width 381 height 43
click at [523, 289] on div "Configure a CloudWatch alarm to activate when the sum of latency exceeds 6 seco…" at bounding box center [444, 282] width 378 height 39
click at [255, 260] on input "c. Configure a CloudWatch alarm to activate when the sum of latency exceeds 6 s…" at bounding box center [255, 256] width 0 height 8
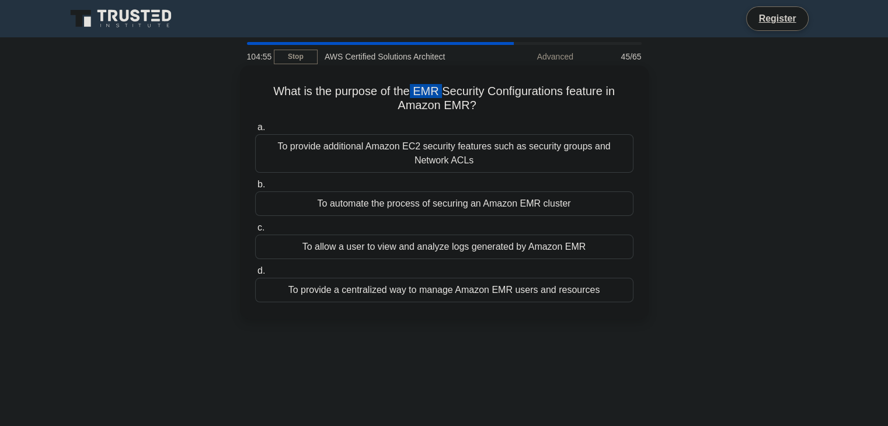
drag, startPoint x: 411, startPoint y: 91, endPoint x: 441, endPoint y: 89, distance: 30.4
click at [441, 89] on h5 "What is the purpose of the EMR Security Configurations feature in Amazon EMR? .…" at bounding box center [444, 98] width 381 height 29
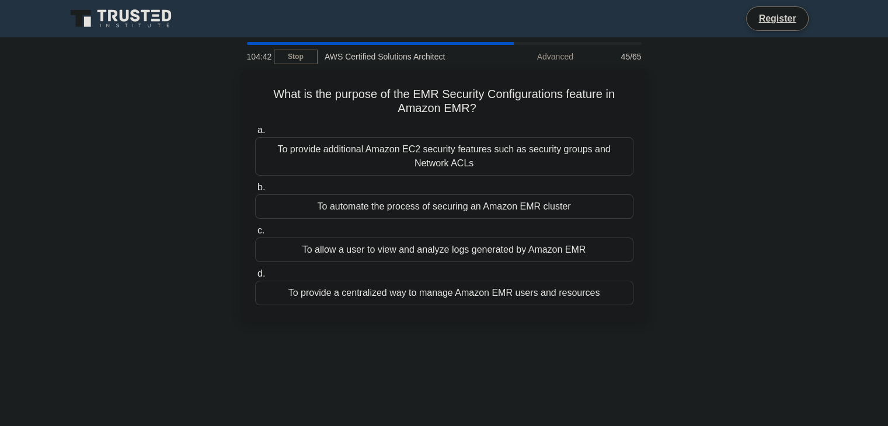
click at [674, 180] on div "What is the purpose of the EMR Security Configurations feature in Amazon EMR? .…" at bounding box center [444, 202] width 771 height 268
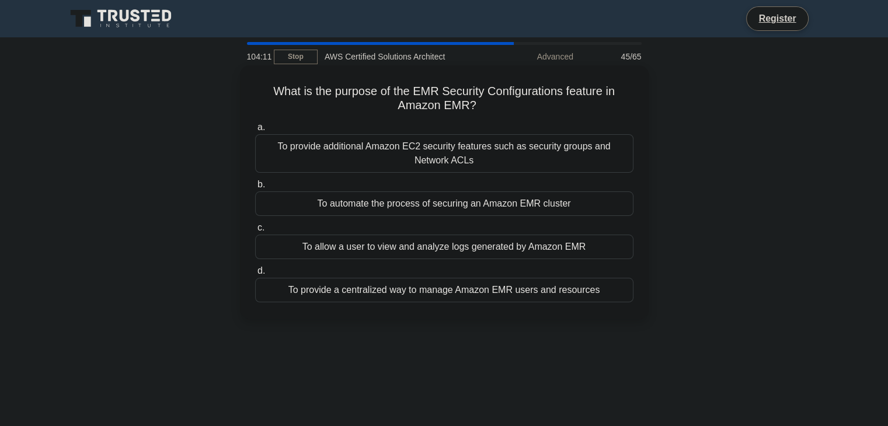
drag, startPoint x: 325, startPoint y: 89, endPoint x: 496, endPoint y: 110, distance: 172.5
click at [496, 110] on h5 "What is the purpose of the EMR Security Configurations feature in Amazon EMR? .…" at bounding box center [444, 98] width 381 height 29
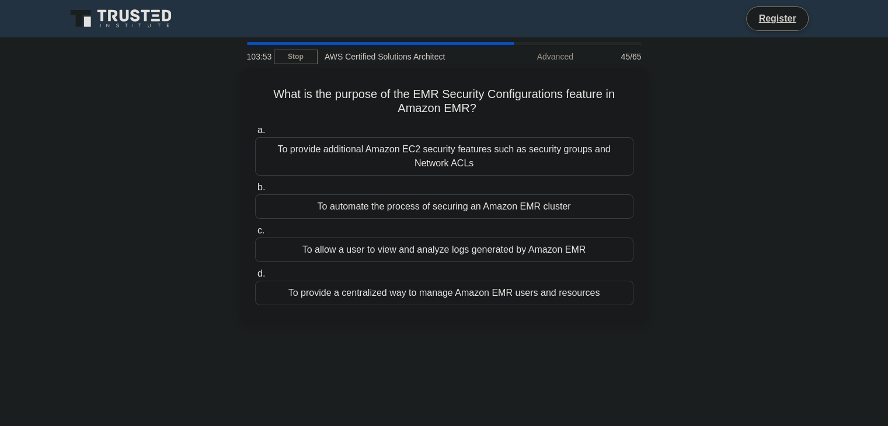
click at [660, 110] on div "What is the purpose of the EMR Security Configurations feature in Amazon EMR? .…" at bounding box center [444, 202] width 771 height 268
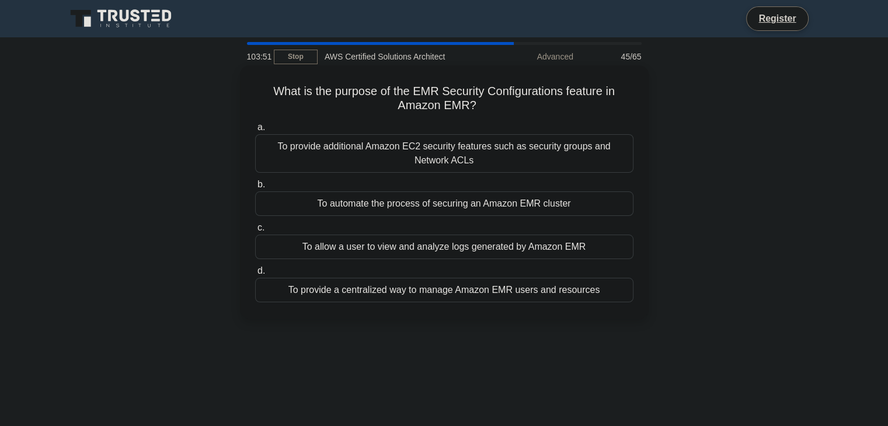
click at [514, 253] on div "To allow a user to view and analyze logs generated by Amazon EMR" at bounding box center [444, 247] width 378 height 25
click at [255, 232] on input "c. To allow a user to view and analyze logs generated by Amazon EMR" at bounding box center [255, 228] width 0 height 8
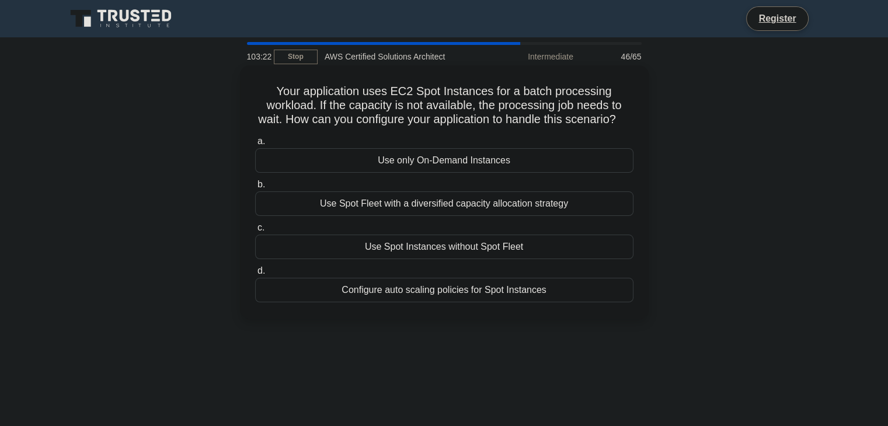
click at [312, 214] on div "Use Spot Fleet with a diversified capacity allocation strategy" at bounding box center [444, 204] width 378 height 25
click at [255, 189] on input "b. Use Spot Fleet with a diversified capacity allocation strategy" at bounding box center [255, 185] width 0 height 8
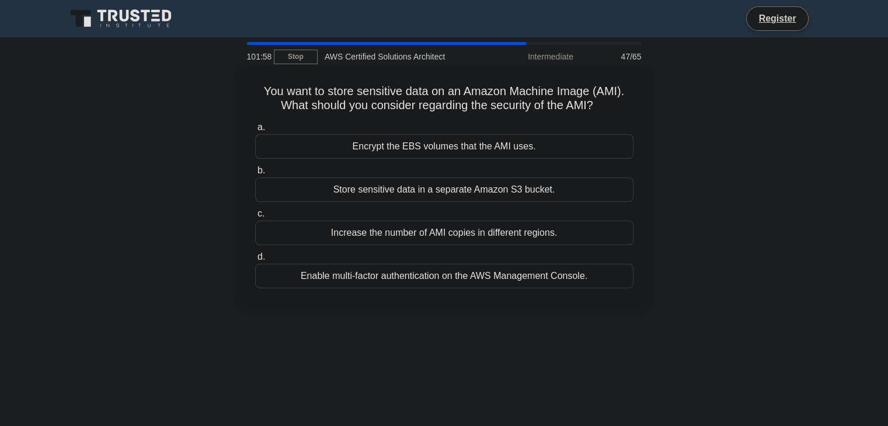
click at [512, 147] on div "Encrypt the EBS volumes that the AMI uses." at bounding box center [444, 146] width 378 height 25
click at [255, 131] on input "a. Encrypt the EBS volumes that the AMI uses." at bounding box center [255, 128] width 0 height 8
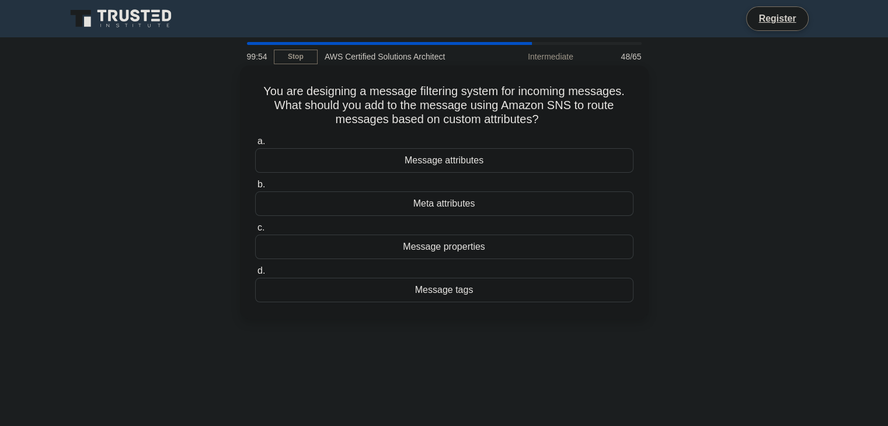
click at [480, 293] on div "Message tags" at bounding box center [444, 290] width 378 height 25
click at [255, 275] on input "d. Message tags" at bounding box center [255, 272] width 0 height 8
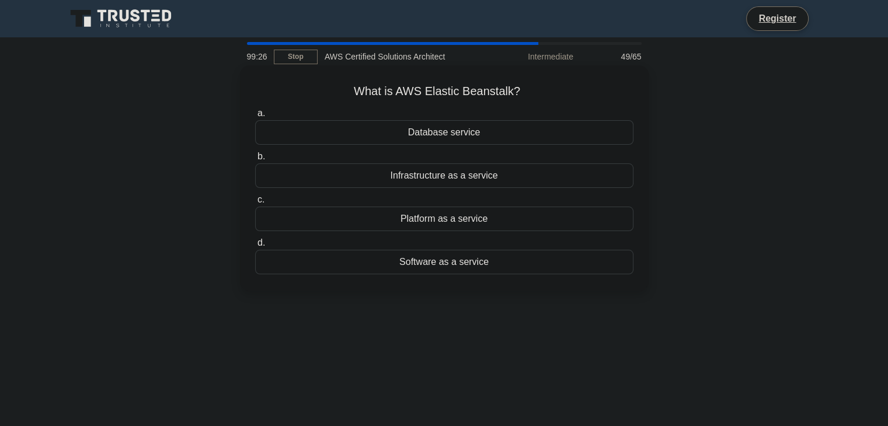
click at [474, 202] on label "c. Platform as a service" at bounding box center [444, 212] width 378 height 39
click at [255, 202] on input "c. Platform as a service" at bounding box center [255, 200] width 0 height 8
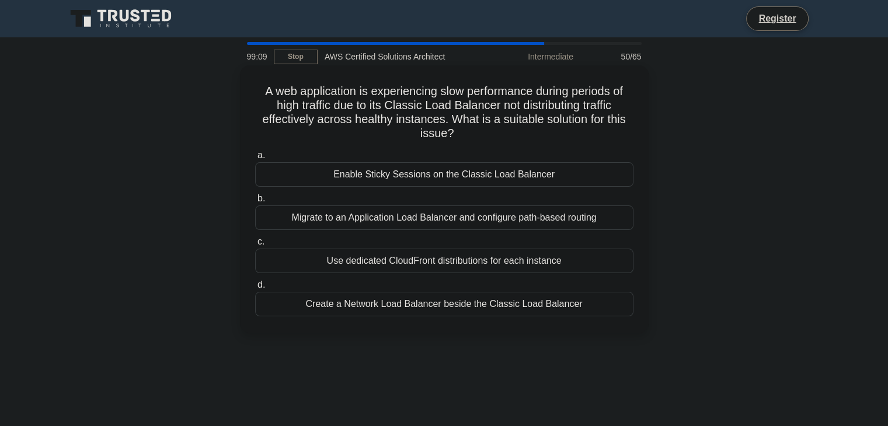
click at [308, 212] on div "Migrate to an Application Load Balancer and configure path-based routing" at bounding box center [444, 218] width 378 height 25
click at [255, 203] on input "b. Migrate to an Application Load Balancer and configure path-based routing" at bounding box center [255, 199] width 0 height 8
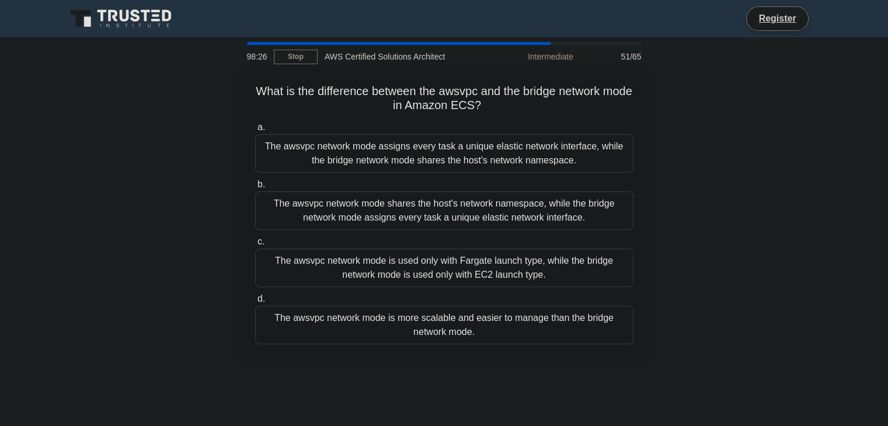
click at [422, 205] on div "The awsvpc network mode shares the host's network namespace, while the bridge n…" at bounding box center [444, 211] width 378 height 39
click at [255, 189] on input "b. The awsvpc network mode shares the host's network namespace, while the bridg…" at bounding box center [255, 185] width 0 height 8
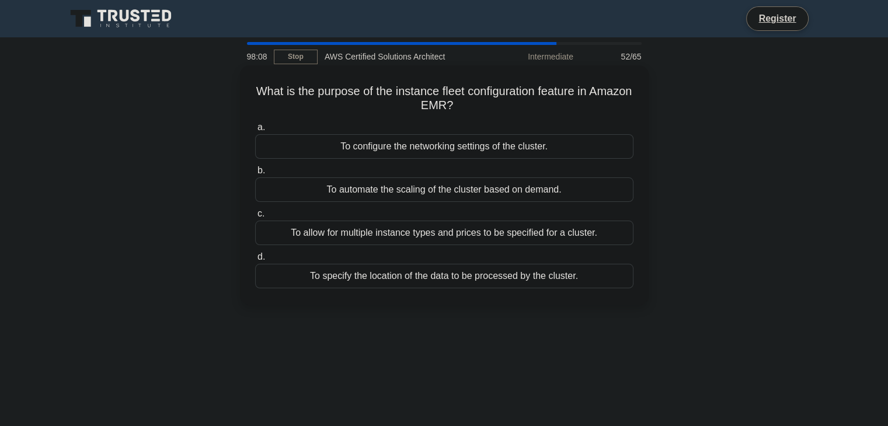
click at [486, 196] on div "To automate the scaling of the cluster based on demand." at bounding box center [444, 190] width 378 height 25
click at [255, 175] on input "b. To automate the scaling of the cluster based on demand." at bounding box center [255, 171] width 0 height 8
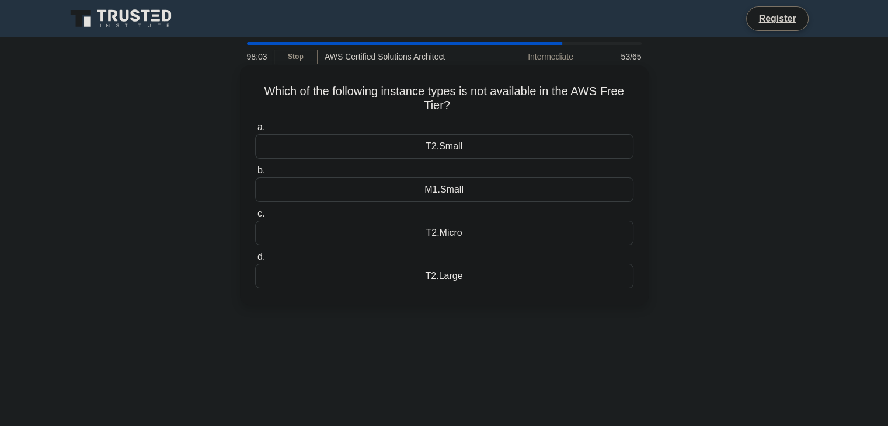
click at [442, 192] on div "M1.Small" at bounding box center [444, 190] width 378 height 25
click at [255, 175] on input "b. M1.Small" at bounding box center [255, 171] width 0 height 8
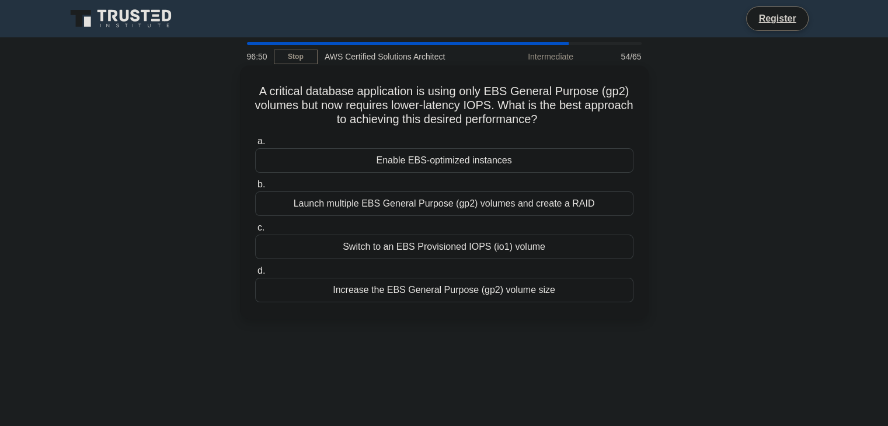
click at [503, 247] on div "Switch to an EBS Provisioned IOPS (io1) volume" at bounding box center [444, 247] width 378 height 25
click at [255, 232] on input "c. Switch to an EBS Provisioned IOPS (io1) volume" at bounding box center [255, 228] width 0 height 8
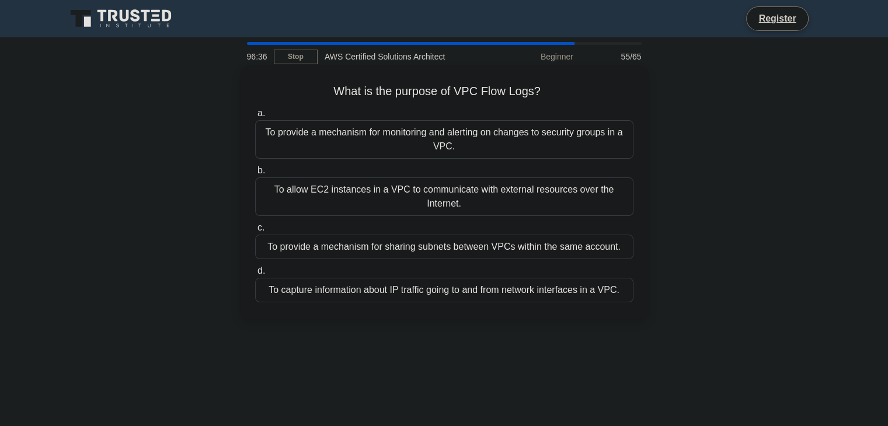
click at [501, 293] on div "To capture information about IP traffic going to and from network interfaces in…" at bounding box center [444, 290] width 378 height 25
click at [255, 275] on input "d. To capture information about IP traffic going to and from network interfaces…" at bounding box center [255, 272] width 0 height 8
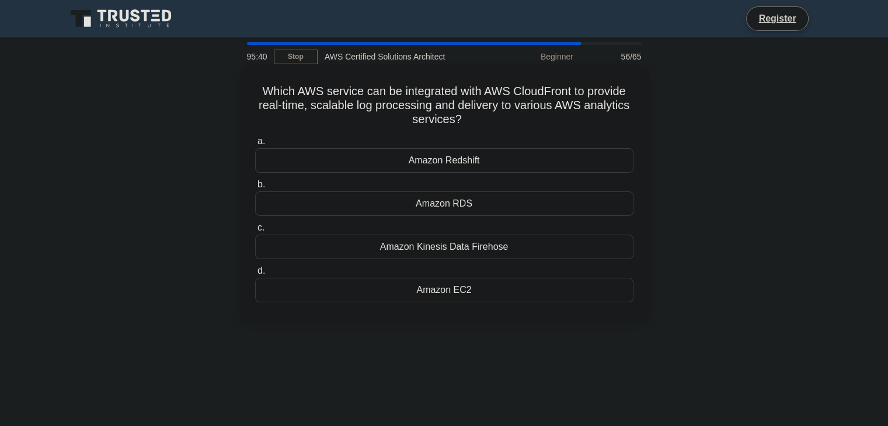
click at [397, 157] on div "Amazon Redshift" at bounding box center [444, 160] width 378 height 25
click at [255, 145] on input "a. Amazon Redshift" at bounding box center [255, 142] width 0 height 8
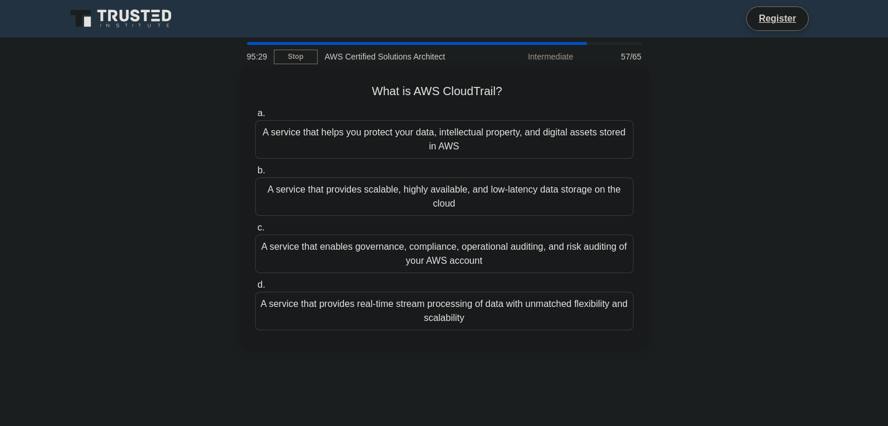
click at [460, 258] on div "A service that enables governance, compliance, operational auditing, and risk a…" at bounding box center [444, 254] width 378 height 39
click at [255, 232] on input "c. A service that enables governance, compliance, operational auditing, and ris…" at bounding box center [255, 228] width 0 height 8
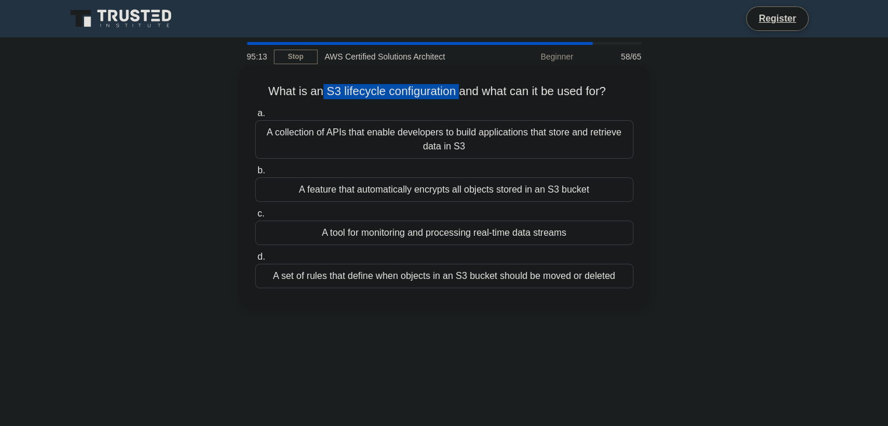
drag, startPoint x: 316, startPoint y: 88, endPoint x: 458, endPoint y: 99, distance: 142.3
click at [458, 99] on h5 "What is an S3 lifecycle configuration and what can it be used for? .spinner_0XT…" at bounding box center [444, 91] width 381 height 15
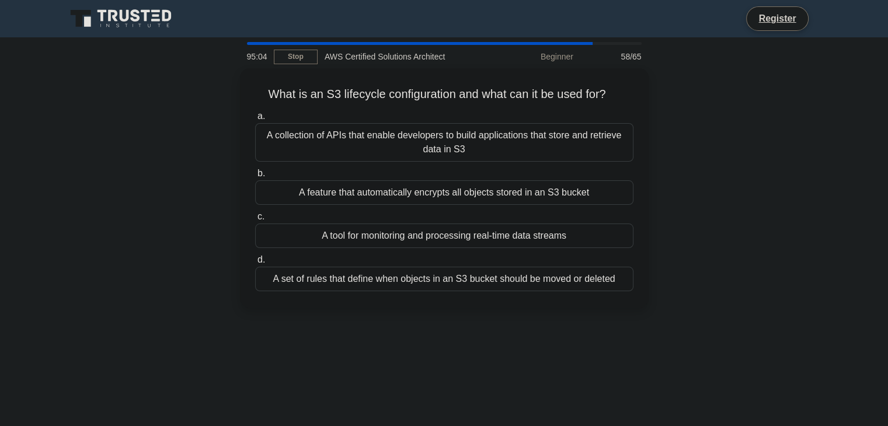
click at [611, 346] on div "95:04 Stop AWS Certified Solutions Architect Beginner 58/65 What is an S3 lifec…" at bounding box center [444, 334] width 771 height 584
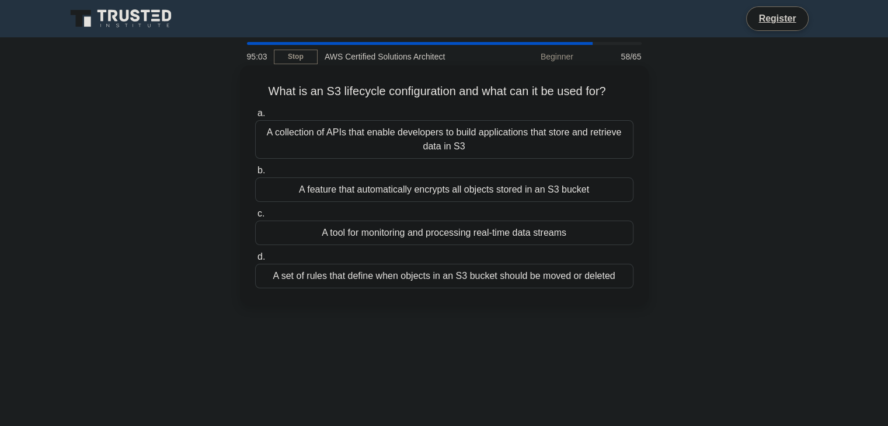
click at [512, 286] on div "A set of rules that define when objects in an S3 bucket should be moved or dele…" at bounding box center [444, 276] width 378 height 25
click at [255, 261] on input "d. A set of rules that define when objects in an S3 bucket should be moved or d…" at bounding box center [255, 257] width 0 height 8
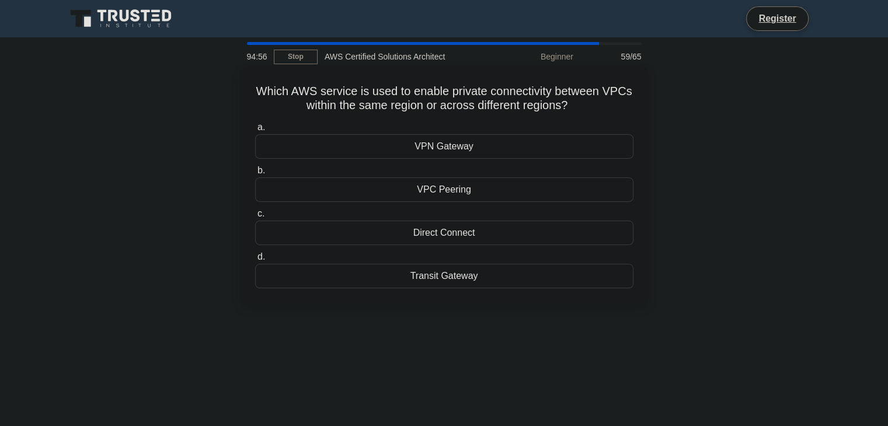
click at [494, 187] on div "VPC Peering" at bounding box center [444, 190] width 378 height 25
click at [255, 175] on input "b. VPC Peering" at bounding box center [255, 171] width 0 height 8
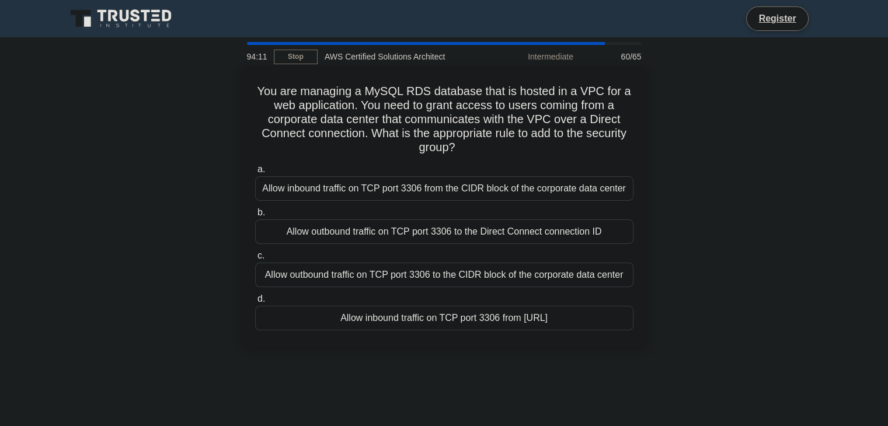
click at [556, 191] on div "Allow inbound traffic on TCP port 3306 from the CIDR block of the corporate dat…" at bounding box center [444, 188] width 378 height 25
click at [255, 173] on input "a. Allow inbound traffic on TCP port 3306 from the CIDR block of the corporate …" at bounding box center [255, 170] width 0 height 8
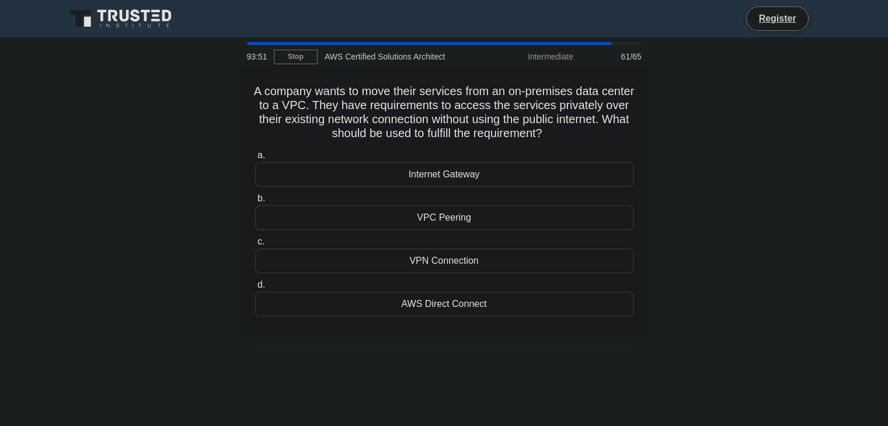
click at [482, 302] on div "AWS Direct Connect" at bounding box center [444, 304] width 378 height 25
click at [255, 289] on input "d. AWS Direct Connect" at bounding box center [255, 286] width 0 height 8
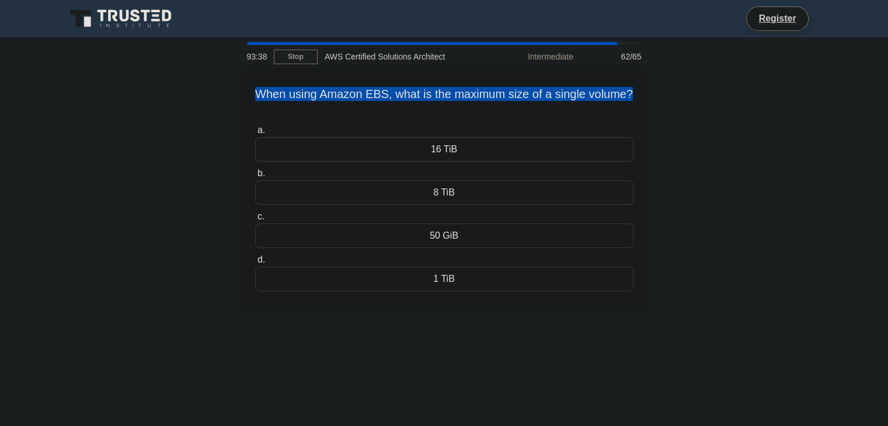
drag, startPoint x: 253, startPoint y: 89, endPoint x: 664, endPoint y: 75, distance: 411.4
click at [664, 75] on div "When using Amazon EBS, what is the maximum size of a single volume? .spinner_0X…" at bounding box center [444, 194] width 771 height 253
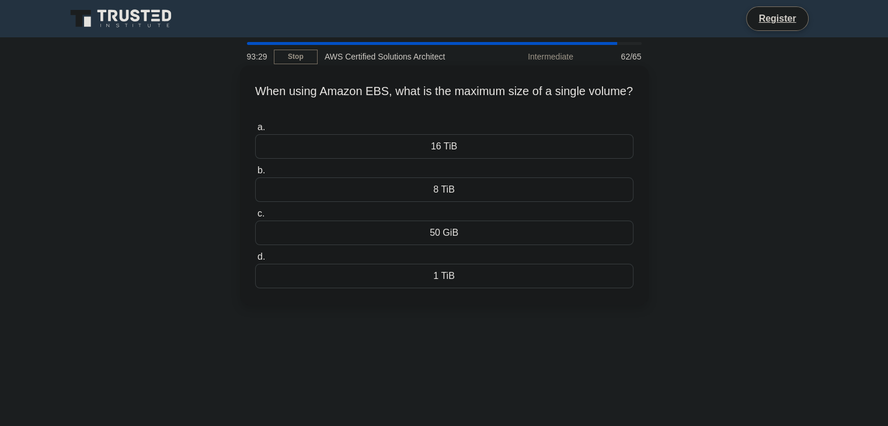
click at [495, 148] on div "16 TiB" at bounding box center [444, 146] width 378 height 25
click at [255, 131] on input "a. 16 TiB" at bounding box center [255, 128] width 0 height 8
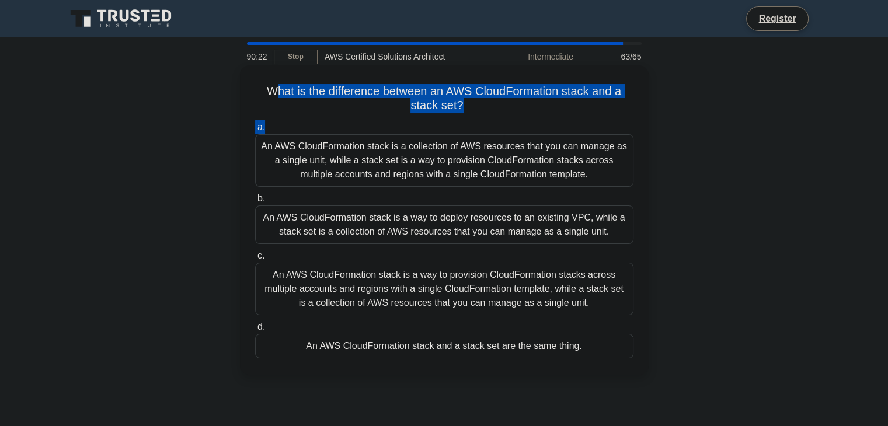
drag, startPoint x: 271, startPoint y: 89, endPoint x: 430, endPoint y: 108, distance: 160.6
click at [451, 118] on div "What is the difference between an AWS CloudFormation stack and a stack set? .sp…" at bounding box center [445, 220] width 400 height 300
click at [283, 89] on h5 "What is the difference between an AWS CloudFormation stack and a stack set? .sp…" at bounding box center [444, 98] width 381 height 29
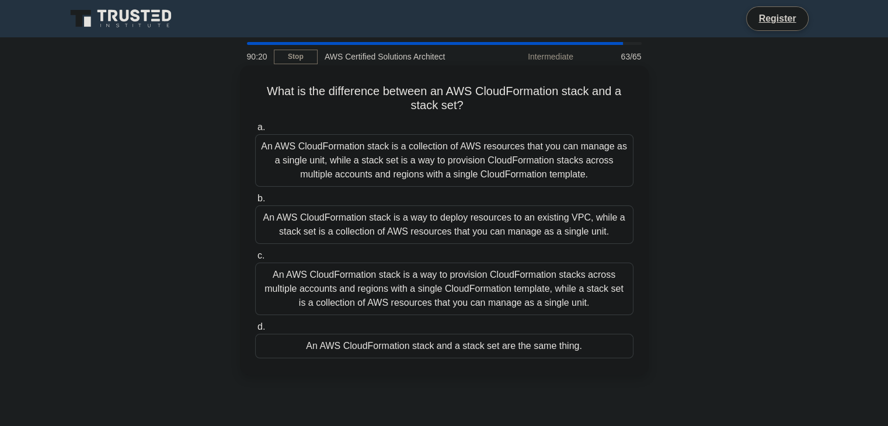
drag, startPoint x: 272, startPoint y: 92, endPoint x: 466, endPoint y: 109, distance: 194.6
click at [466, 109] on h5 "What is the difference between an AWS CloudFormation stack and a stack set? .sp…" at bounding box center [444, 98] width 381 height 29
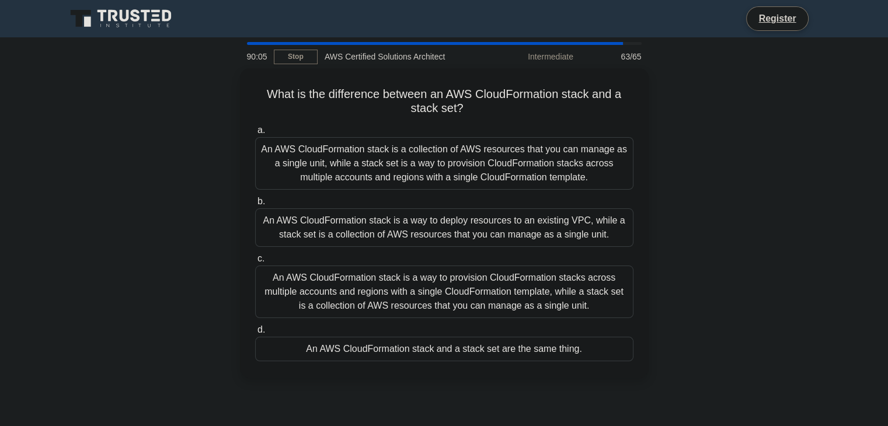
click at [670, 130] on div "What is the difference between an AWS CloudFormation stack and a stack set? .sp…" at bounding box center [444, 230] width 771 height 324
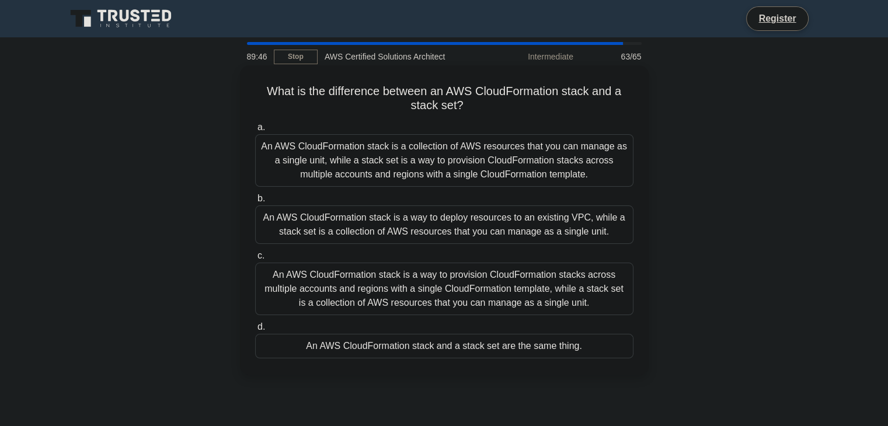
click at [495, 282] on div "An AWS CloudFormation stack is a way to provision CloudFormation stacks across …" at bounding box center [444, 289] width 378 height 53
click at [471, 275] on div "An AWS CloudFormation stack is a way to provision CloudFormation stacks across …" at bounding box center [444, 289] width 378 height 53
click at [255, 260] on input "c. An AWS CloudFormation stack is a way to provision CloudFormation stacks acro…" at bounding box center [255, 256] width 0 height 8
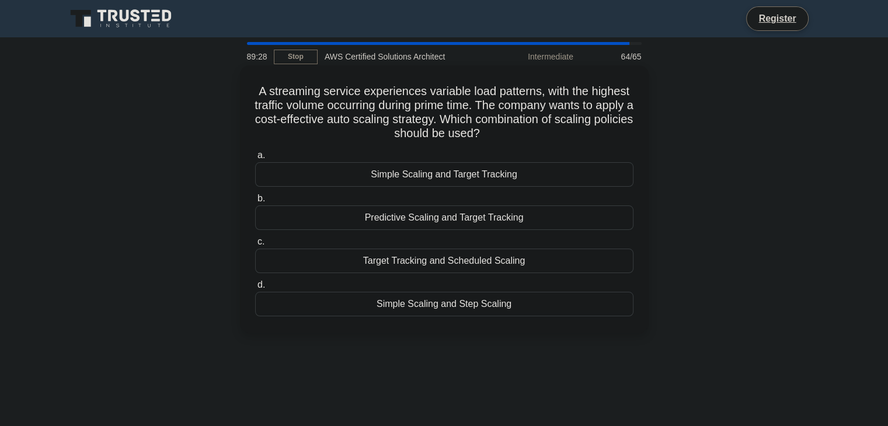
click at [459, 261] on div "Target Tracking and Scheduled Scaling" at bounding box center [444, 261] width 378 height 25
click at [255, 246] on input "c. Target Tracking and Scheduled Scaling" at bounding box center [255, 242] width 0 height 8
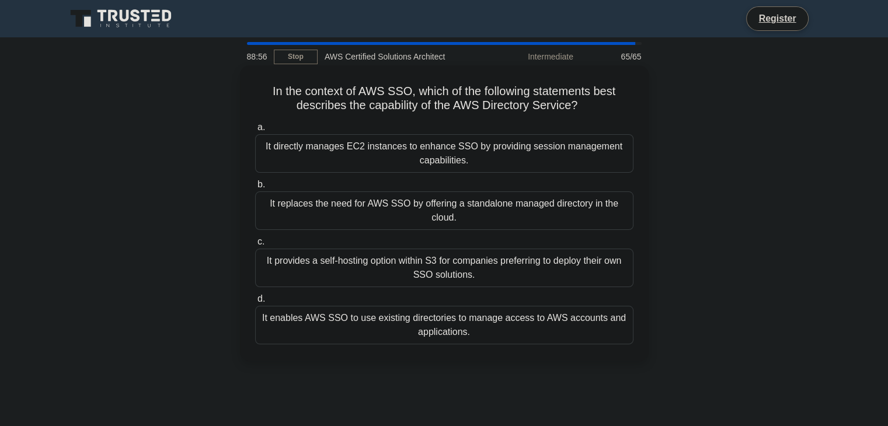
click at [573, 315] on div "It enables AWS SSO to use existing directories to manage access to AWS accounts…" at bounding box center [444, 325] width 378 height 39
click at [255, 303] on input "d. It enables AWS SSO to use existing directories to manage access to AWS accou…" at bounding box center [255, 300] width 0 height 8
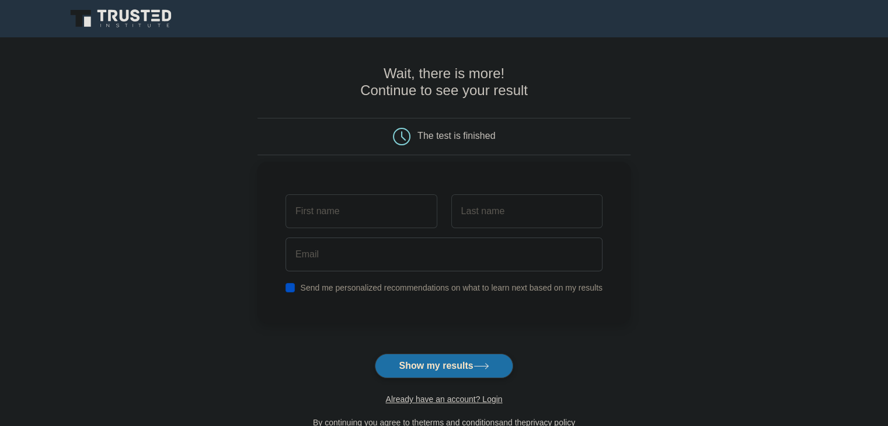
scroll to position [117, 0]
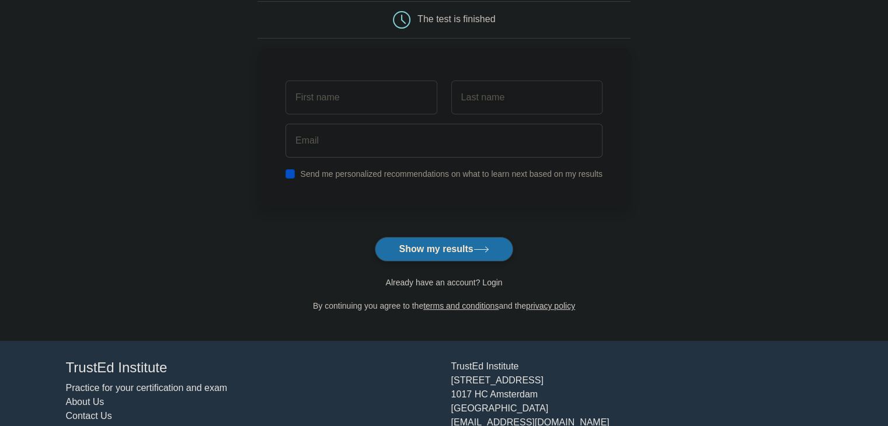
click at [432, 283] on link "Already have an account? Login" at bounding box center [443, 282] width 117 height 9
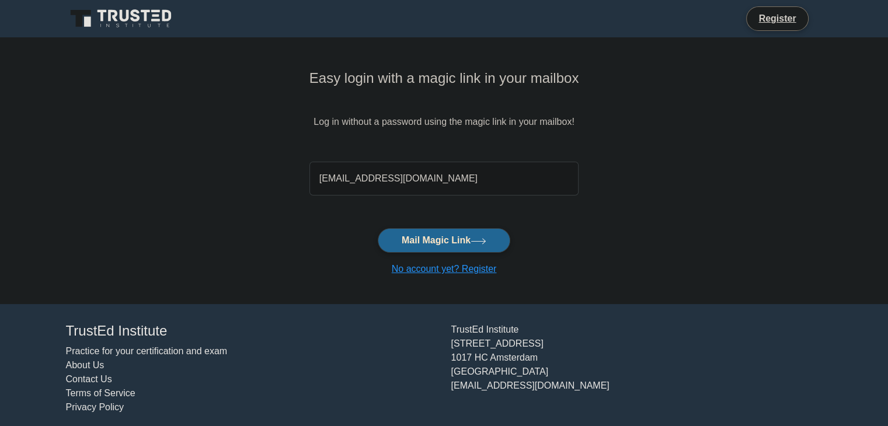
type input "[EMAIL_ADDRESS][DOMAIN_NAME]"
click at [441, 237] on button "Mail Magic Link" at bounding box center [444, 240] width 133 height 25
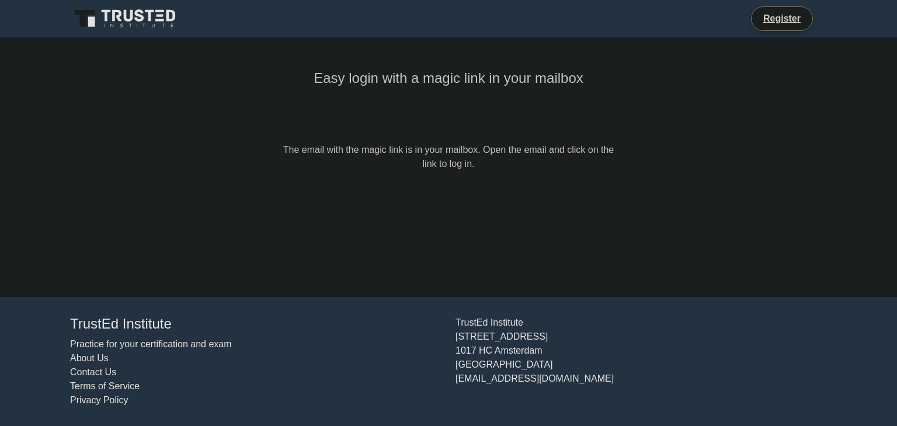
click at [522, 143] on div "Easy login with a magic link in your mailbox" at bounding box center [448, 104] width 336 height 78
click at [546, 152] on form "The email with the magic link is in your mailbox. Open the email and click on t…" at bounding box center [448, 157] width 336 height 28
